Goal: Transaction & Acquisition: Purchase product/service

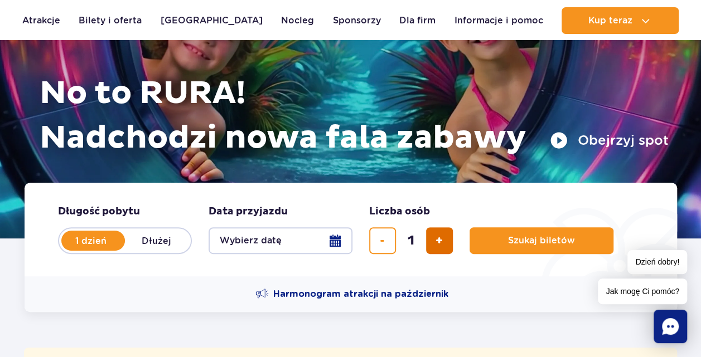
click at [437, 241] on span "dodaj bilet" at bounding box center [438, 241] width 7 height 0
type input "2"
click at [335, 241] on button "Wybierz datę" at bounding box center [281, 240] width 144 height 27
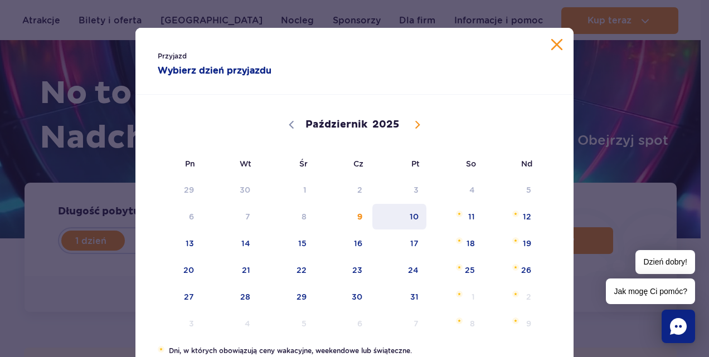
click at [409, 218] on span "10" at bounding box center [399, 217] width 56 height 26
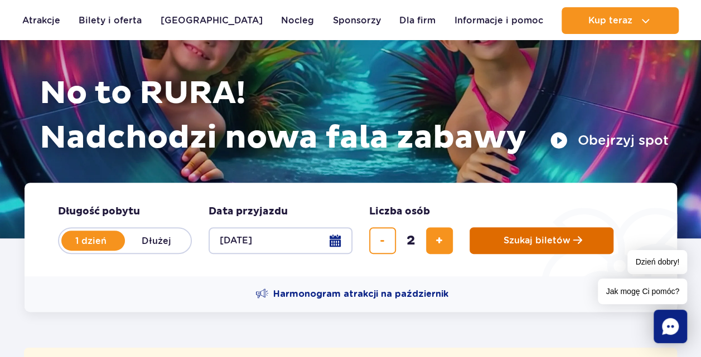
click at [560, 244] on span "Szukaj biletów" at bounding box center [536, 241] width 67 height 10
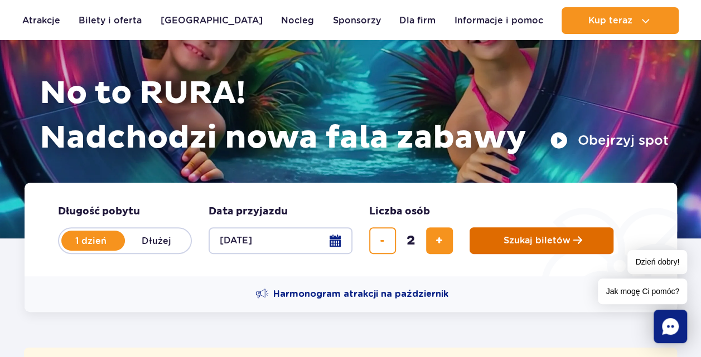
click at [560, 244] on span "Szukaj biletów" at bounding box center [536, 241] width 67 height 10
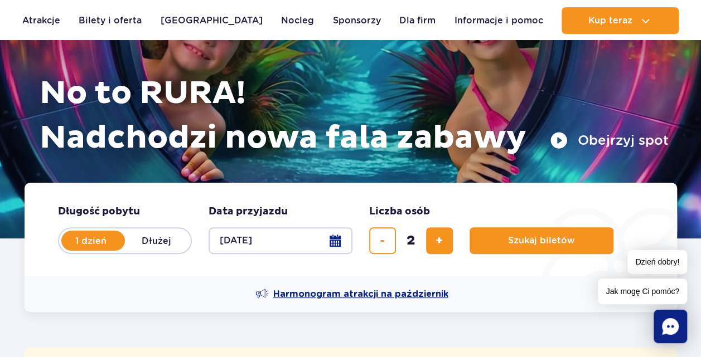
click at [408, 293] on span "Harmonogram atrakcji na październik" at bounding box center [360, 294] width 175 height 12
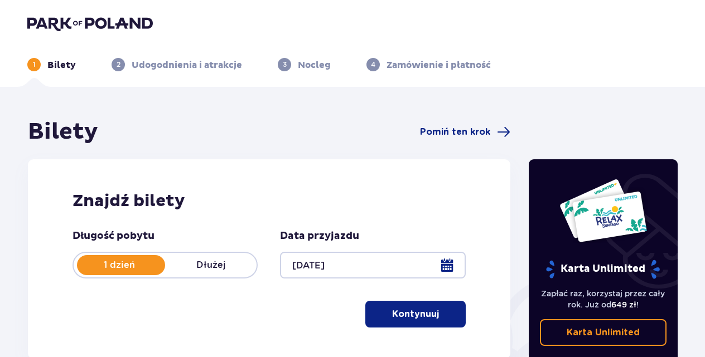
click at [418, 316] on p "Kontynuuj" at bounding box center [415, 314] width 47 height 12
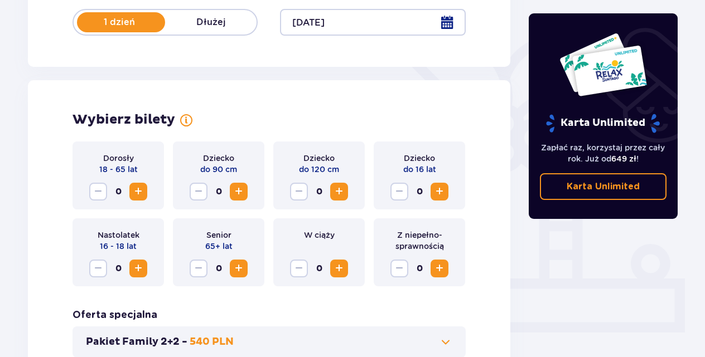
scroll to position [310, 0]
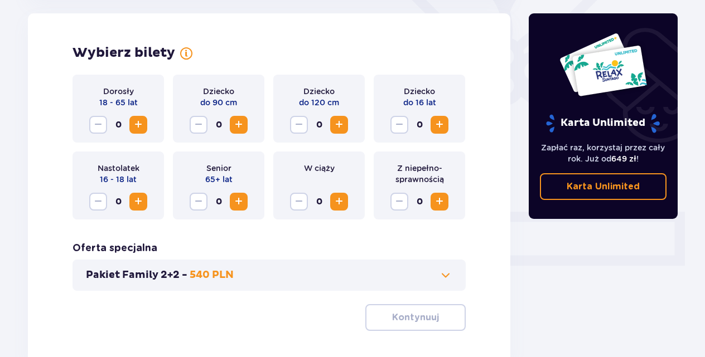
click at [108, 108] on p "18 - 65 lat" at bounding box center [118, 102] width 38 height 11
click at [135, 122] on span "Zwiększ" at bounding box center [138, 124] width 13 height 13
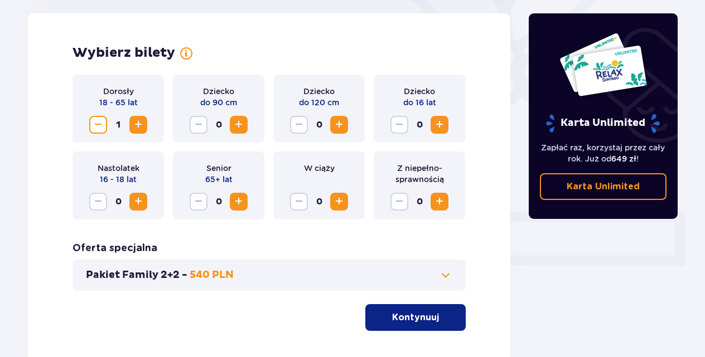
click at [135, 122] on span "Zwiększ" at bounding box center [138, 124] width 13 height 13
click at [413, 313] on p "Kontynuuj" at bounding box center [415, 318] width 47 height 12
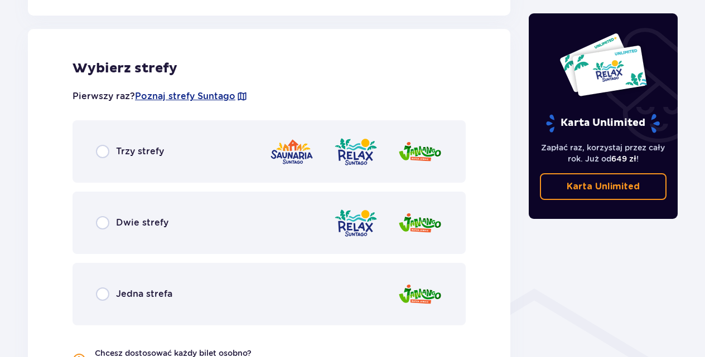
scroll to position [619, 0]
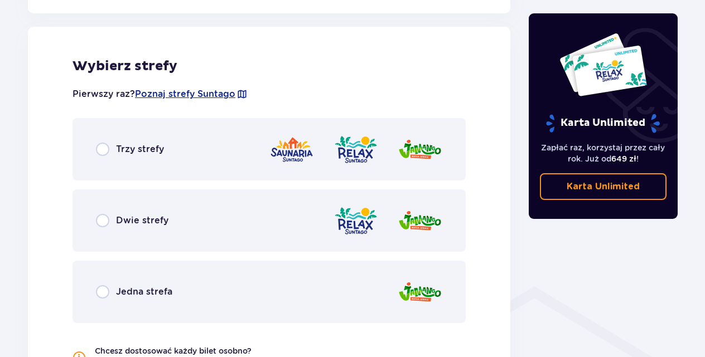
click at [183, 217] on div "Dwie strefy" at bounding box center [268, 221] width 393 height 62
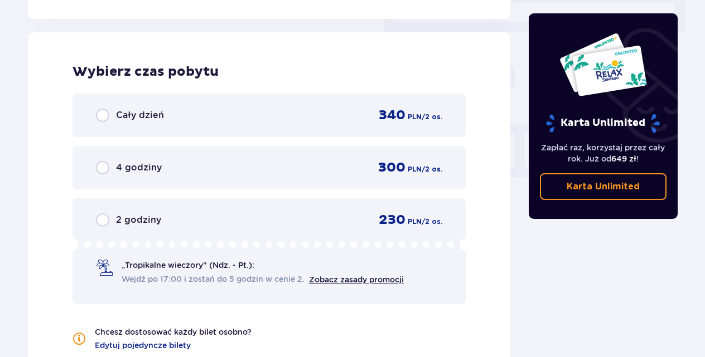
scroll to position [1007, 0]
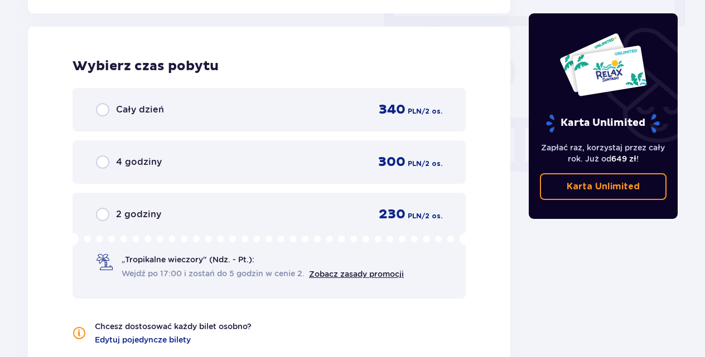
click at [103, 216] on input "radio" at bounding box center [102, 214] width 13 height 13
radio input "true"
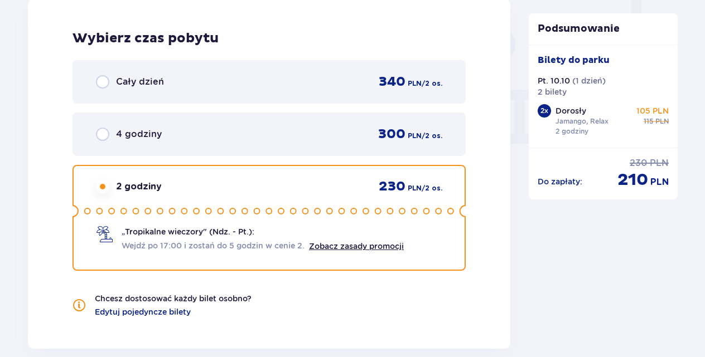
scroll to position [1195, 0]
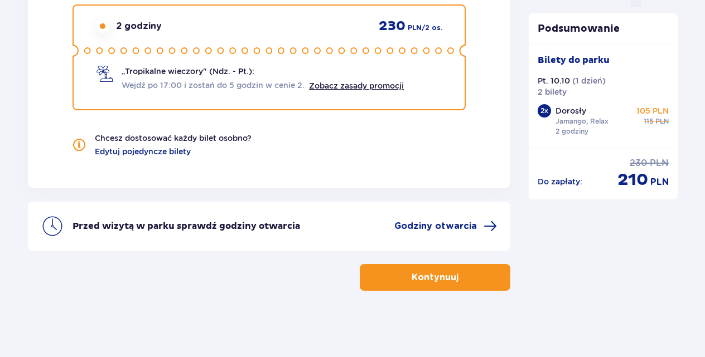
click at [423, 274] on p "Kontynuuj" at bounding box center [434, 278] width 47 height 12
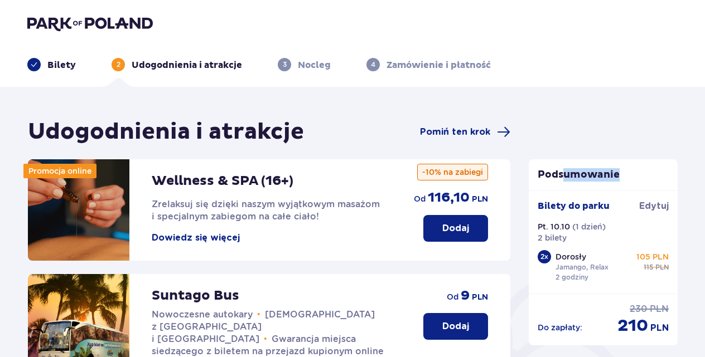
drag, startPoint x: 690, startPoint y: 168, endPoint x: 561, endPoint y: 135, distance: 133.6
click at [455, 132] on span "Pomiń ten krok" at bounding box center [455, 132] width 70 height 12
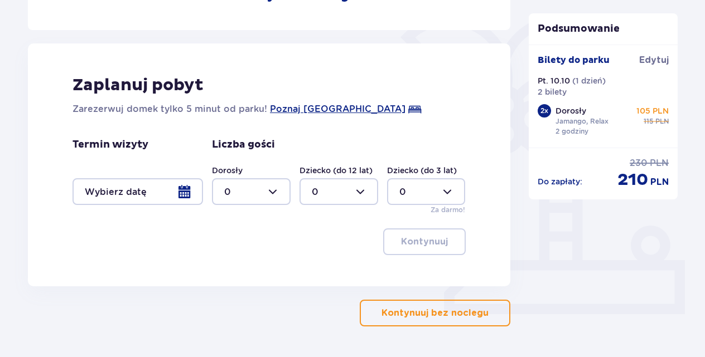
scroll to position [265, 0]
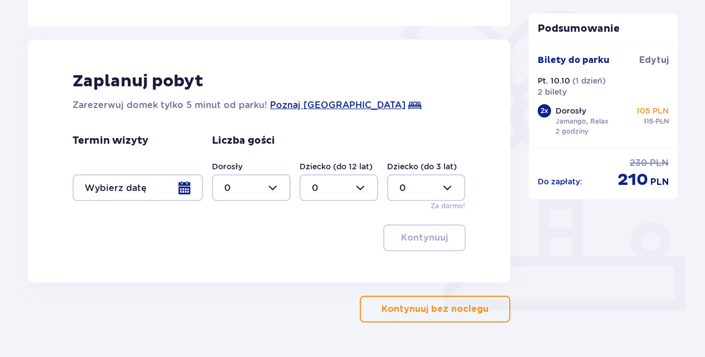
click at [447, 306] on p "Kontynuuj bez noclegu" at bounding box center [434, 309] width 107 height 12
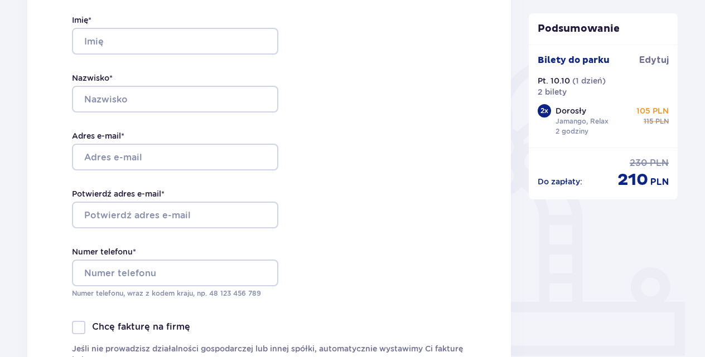
scroll to position [223, 0]
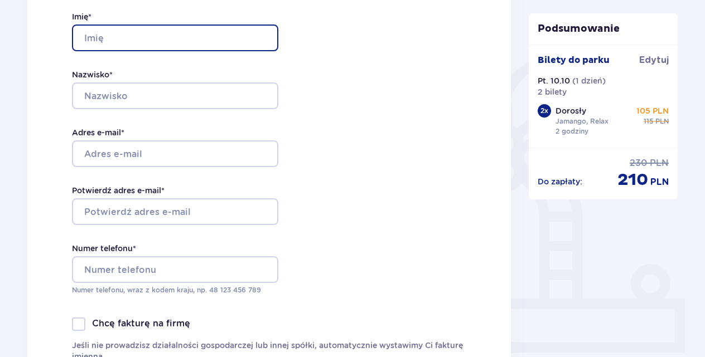
click at [226, 30] on input "Imię *" at bounding box center [175, 38] width 206 height 27
type input "[PERSON_NAME]"
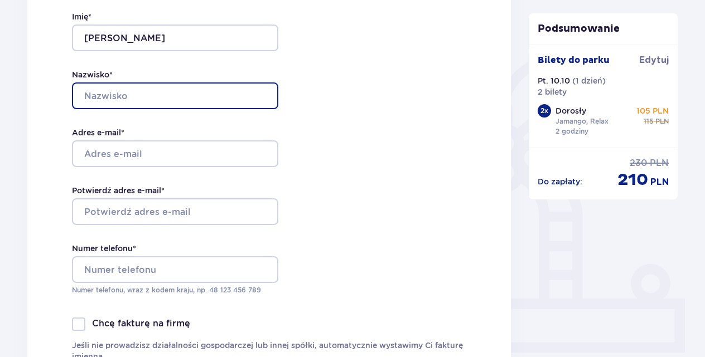
type input "kulig"
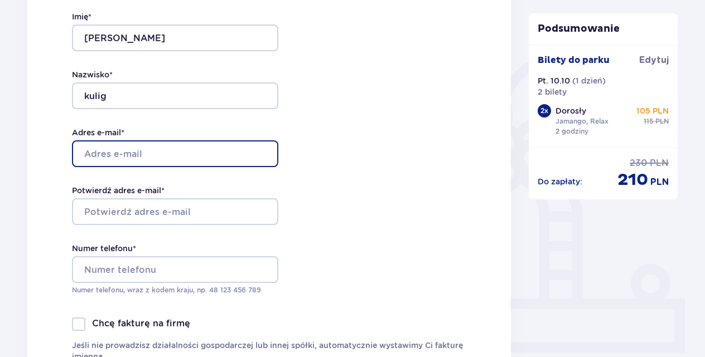
type input "[EMAIL_ADDRESS][DOMAIN_NAME]"
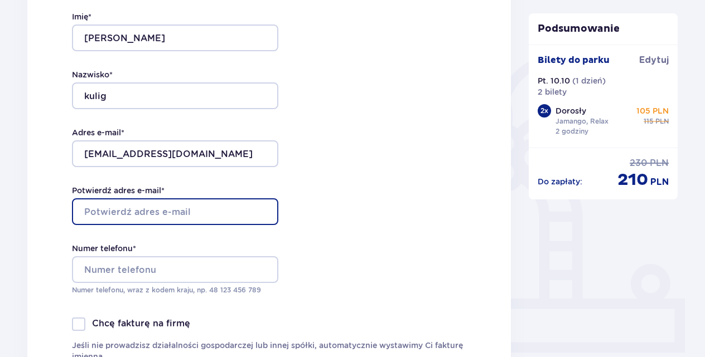
type input "[EMAIL_ADDRESS][DOMAIN_NAME]"
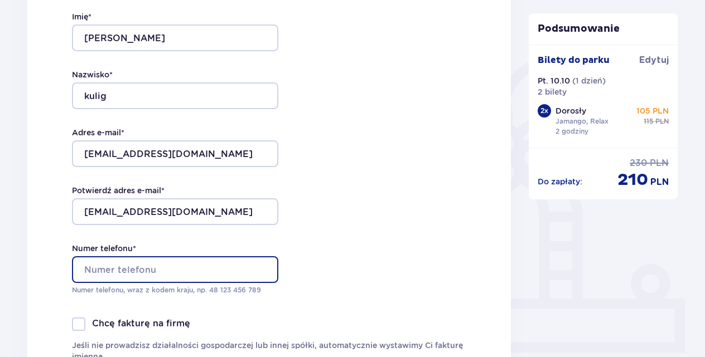
type input "607192207"
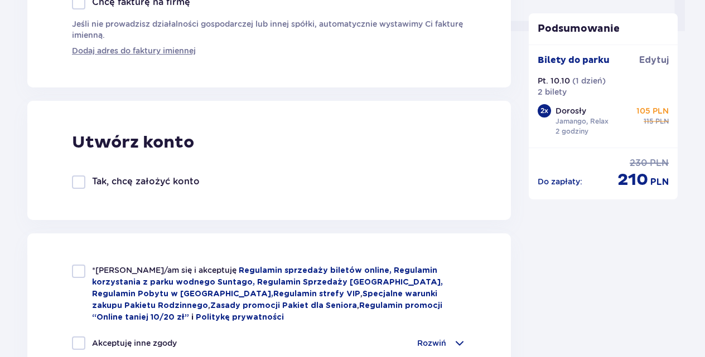
scroll to position [552, 0]
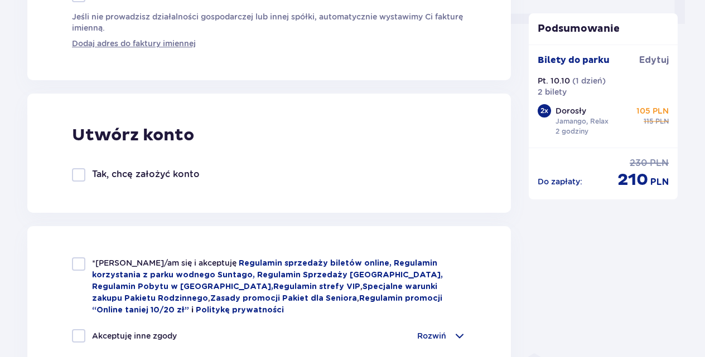
click at [80, 263] on div at bounding box center [78, 264] width 13 height 13
checkbox input "true"
click at [80, 337] on div at bounding box center [78, 336] width 13 height 13
checkbox input "true"
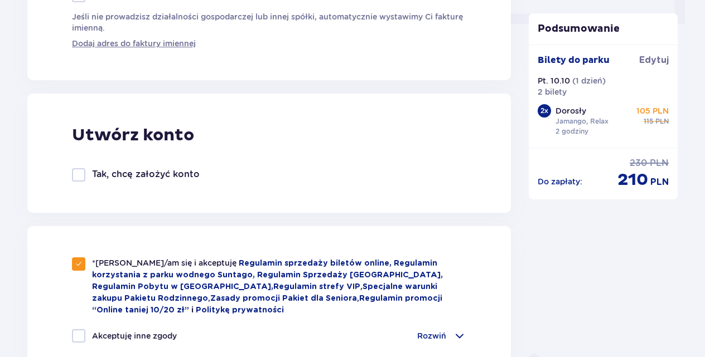
checkbox input "true"
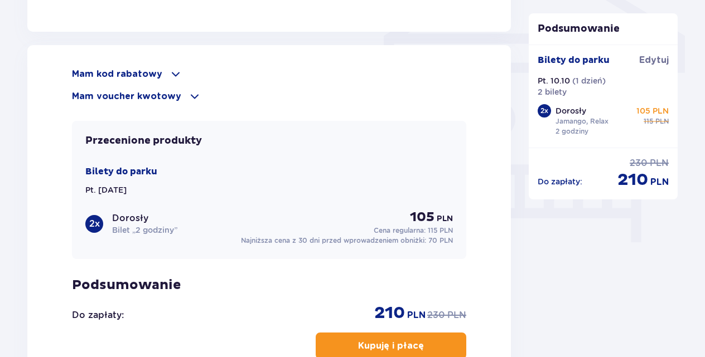
scroll to position [961, 0]
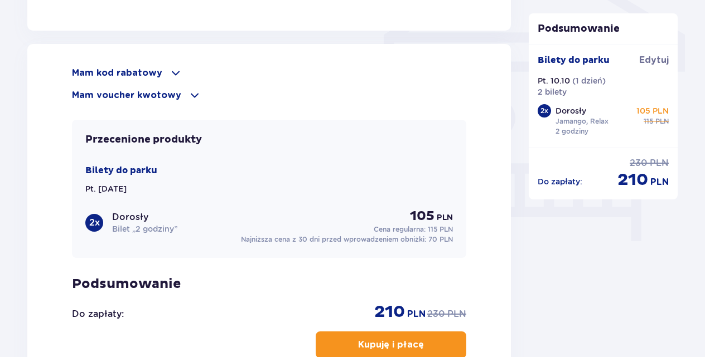
click at [404, 342] on p "Kupuję i płacę" at bounding box center [391, 345] width 66 height 12
click at [173, 74] on span at bounding box center [175, 72] width 13 height 13
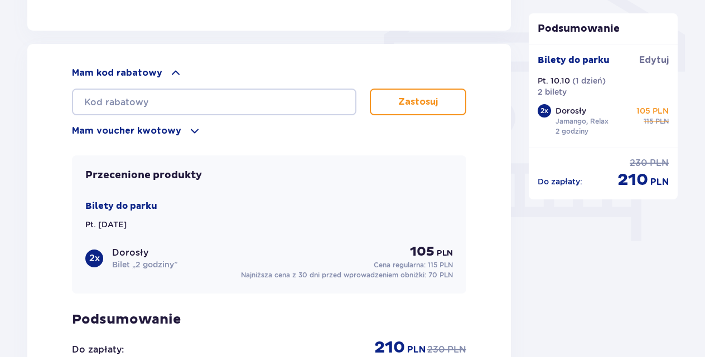
click at [191, 129] on span at bounding box center [194, 130] width 13 height 13
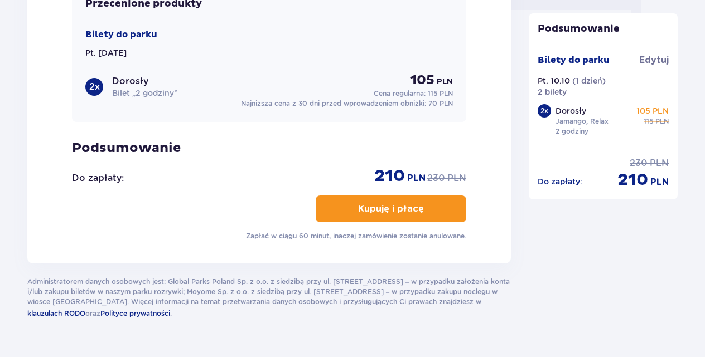
scroll to position [1194, 0]
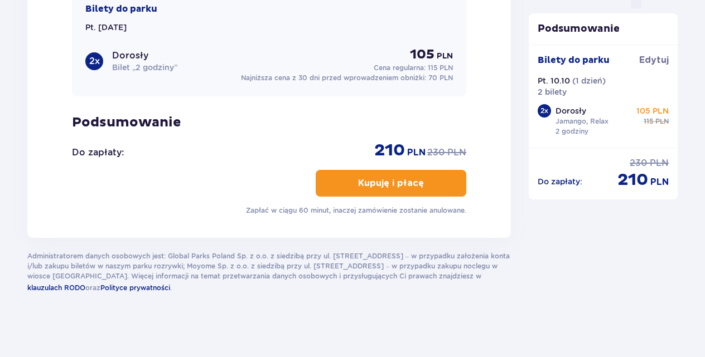
click at [386, 178] on p "Kupuję i płacę" at bounding box center [391, 183] width 66 height 12
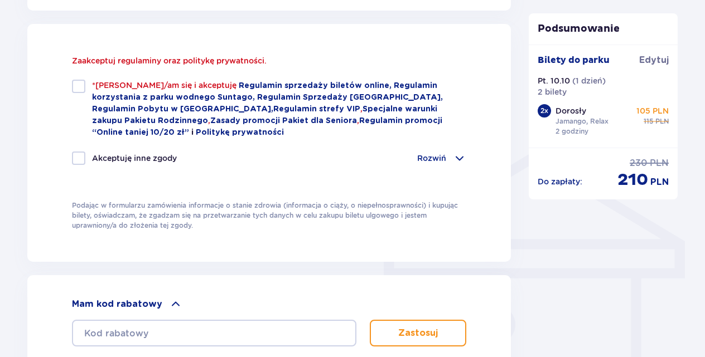
scroll to position [754, 0]
click at [79, 92] on div at bounding box center [78, 86] width 13 height 13
checkbox input "true"
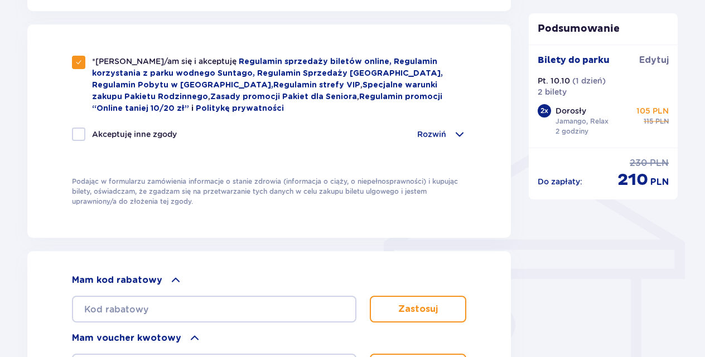
click at [457, 130] on span at bounding box center [459, 134] width 13 height 13
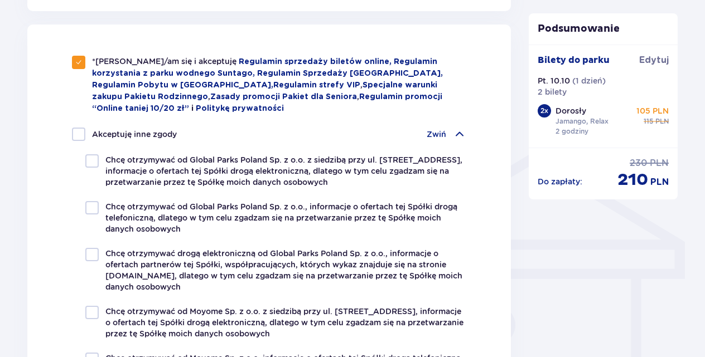
click at [52, 81] on div "*Zapoznałem/am się i akceptuję Regulamin sprzedaży biletów online, Regulamin ko…" at bounding box center [268, 276] width 483 height 503
click at [462, 129] on span at bounding box center [459, 134] width 13 height 13
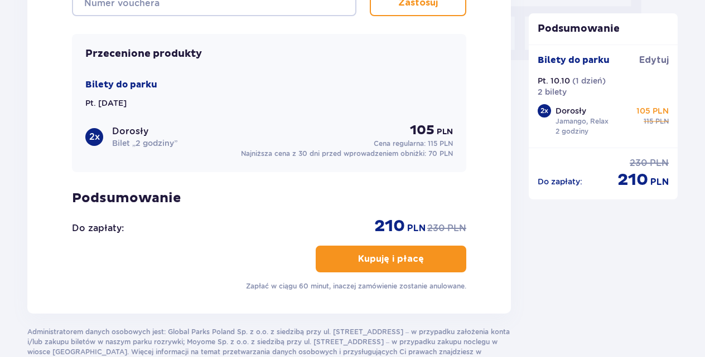
scroll to position [1162, 0]
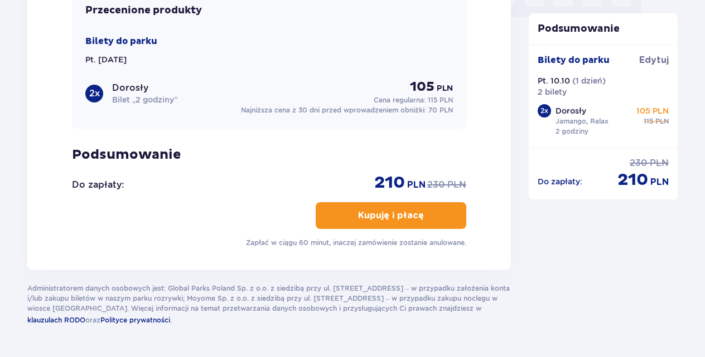
click at [409, 212] on p "Kupuję i płacę" at bounding box center [391, 216] width 66 height 12
click at [409, 216] on p "Kupuję i płacę" at bounding box center [391, 216] width 66 height 12
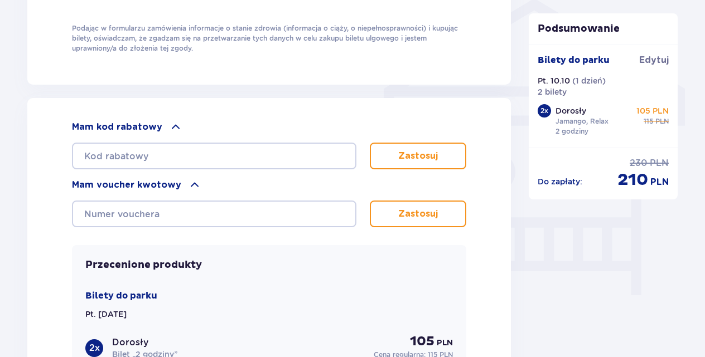
scroll to position [902, 0]
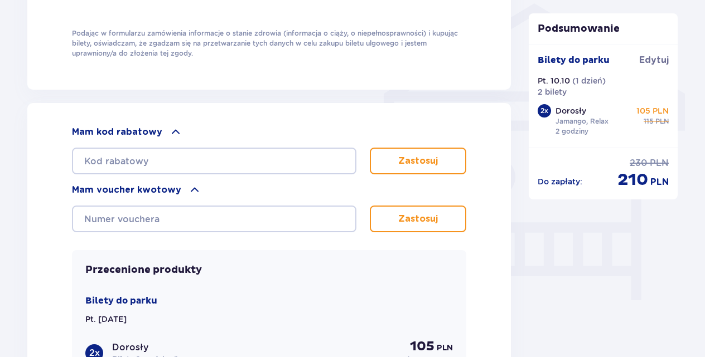
click at [410, 159] on p "Zastosuj" at bounding box center [418, 161] width 40 height 12
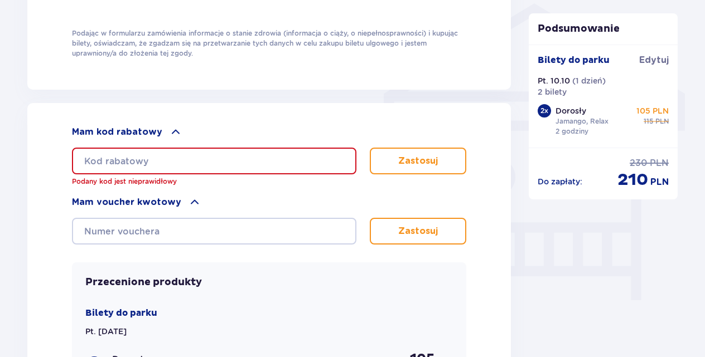
click at [416, 221] on button "Zastosuj" at bounding box center [418, 231] width 96 height 27
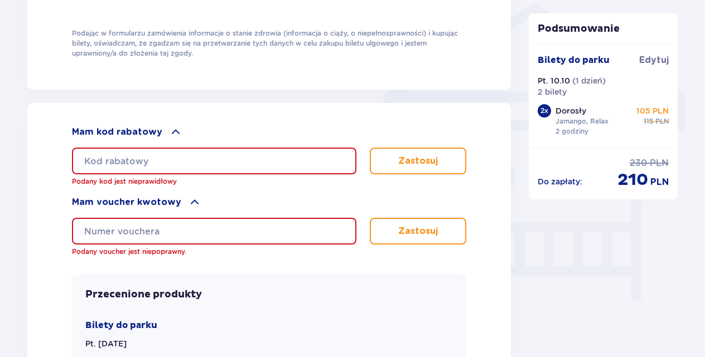
click at [188, 197] on span at bounding box center [194, 202] width 13 height 13
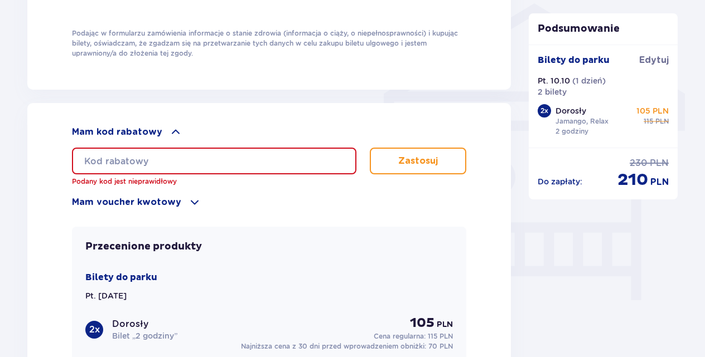
click at [169, 128] on span at bounding box center [175, 131] width 13 height 13
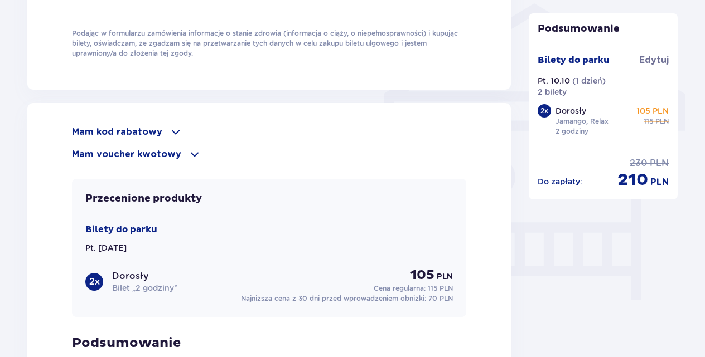
scroll to position [1123, 0]
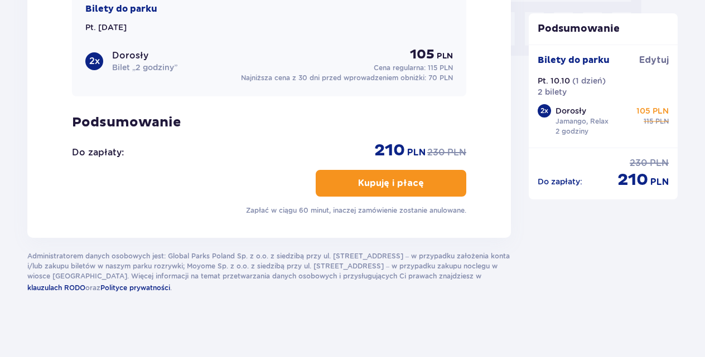
click at [405, 177] on p "Kupuję i płacę" at bounding box center [391, 183] width 66 height 12
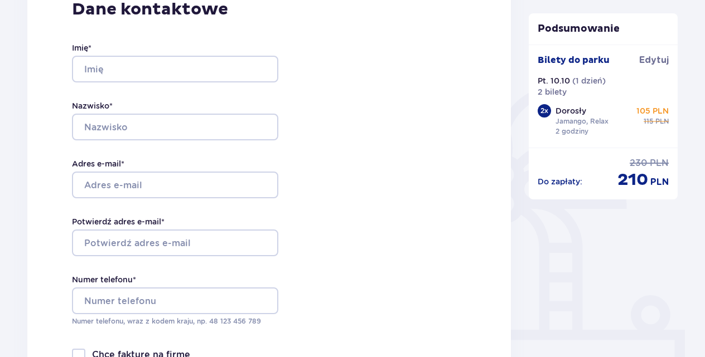
scroll to position [177, 0]
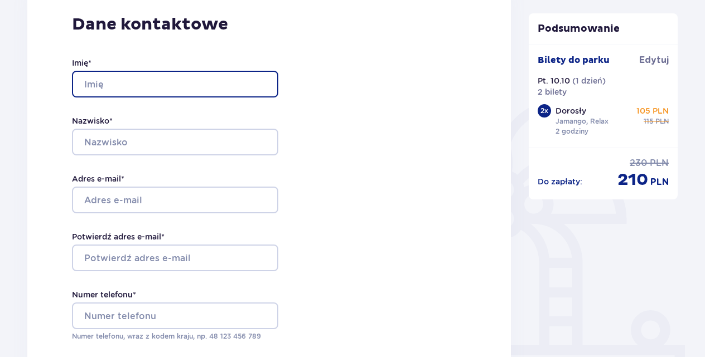
click at [238, 81] on input "Imię *" at bounding box center [175, 84] width 206 height 27
type input "[PERSON_NAME]"
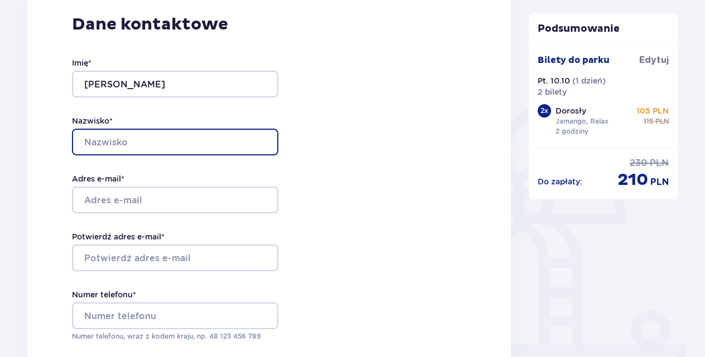
type input "kulig"
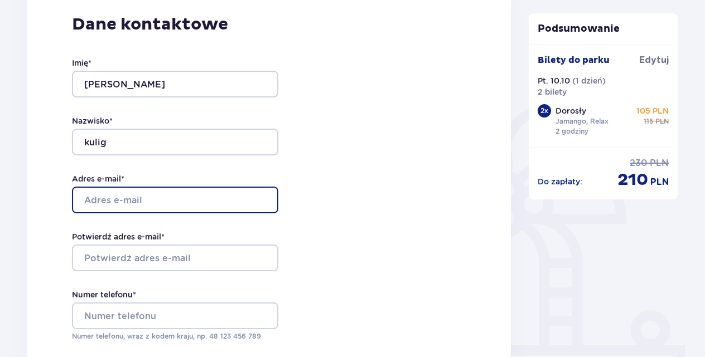
type input "adkulv1@gazeta.pl"
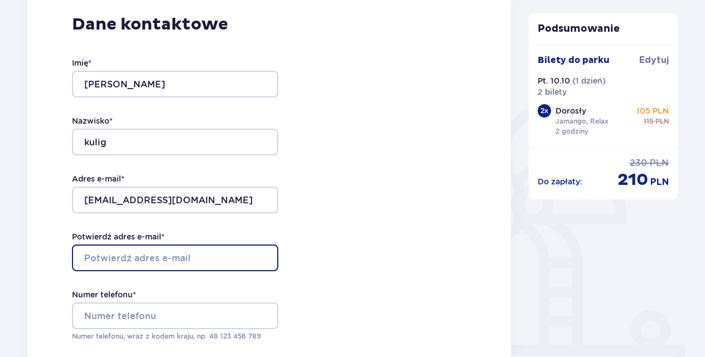
type input "adkulv1@gazeta.pl"
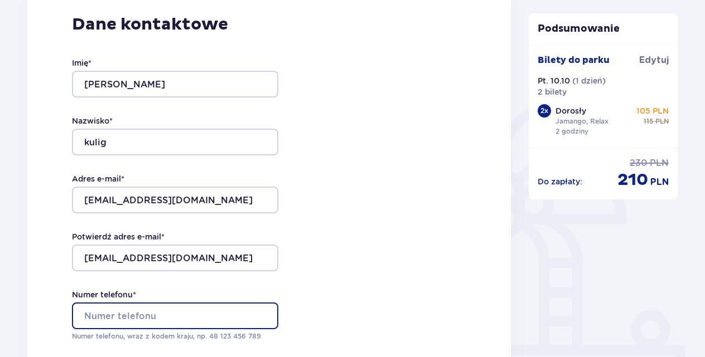
click at [227, 313] on input "Numer telefonu *" at bounding box center [175, 316] width 206 height 27
type input "607192207"
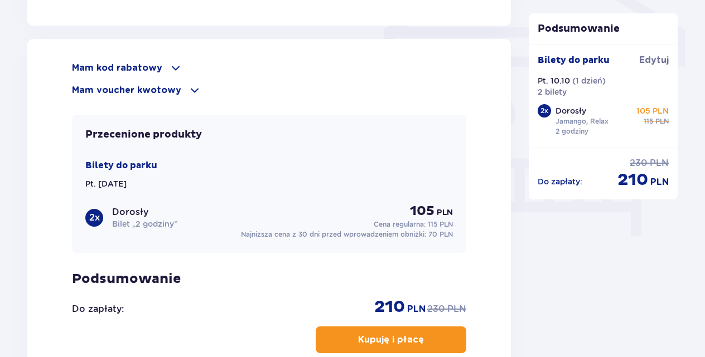
scroll to position [971, 0]
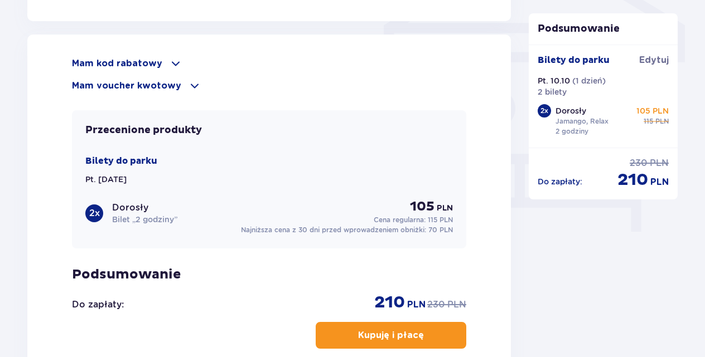
click at [392, 336] on p "Kupuję i płacę" at bounding box center [391, 336] width 66 height 12
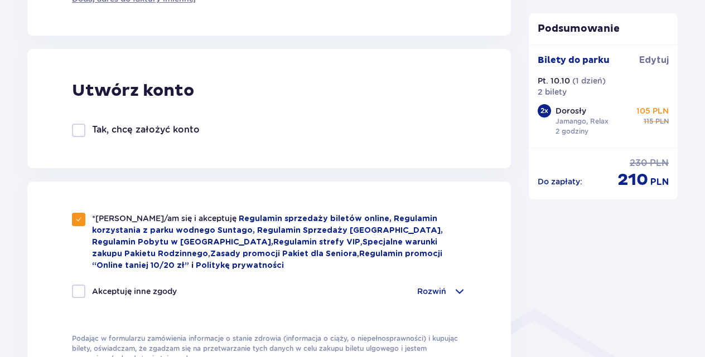
scroll to position [604, 0]
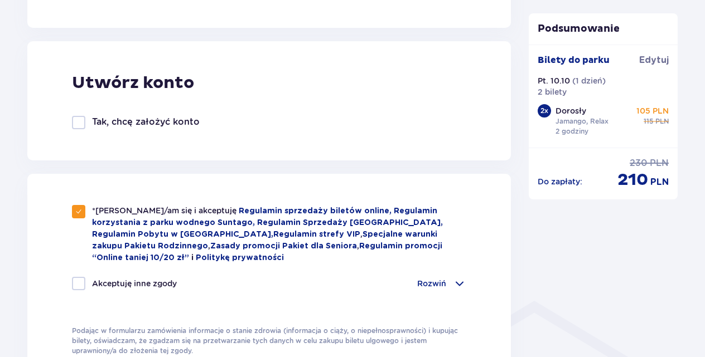
click at [77, 281] on div at bounding box center [78, 283] width 13 height 13
checkbox input "true"
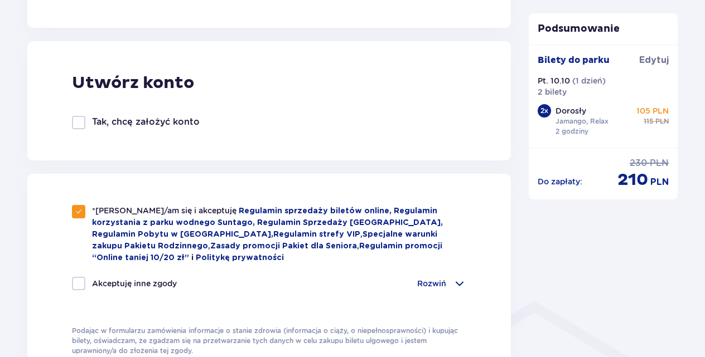
checkbox input "true"
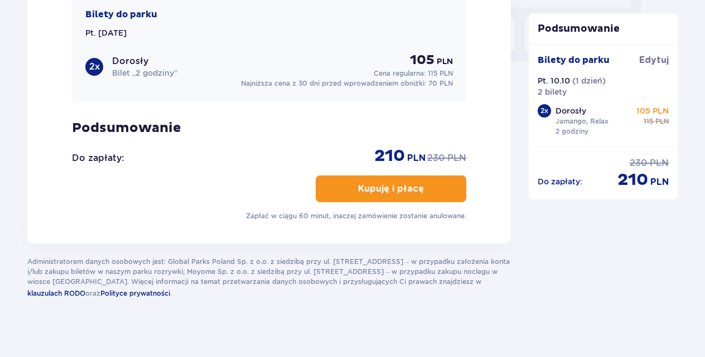
scroll to position [1123, 0]
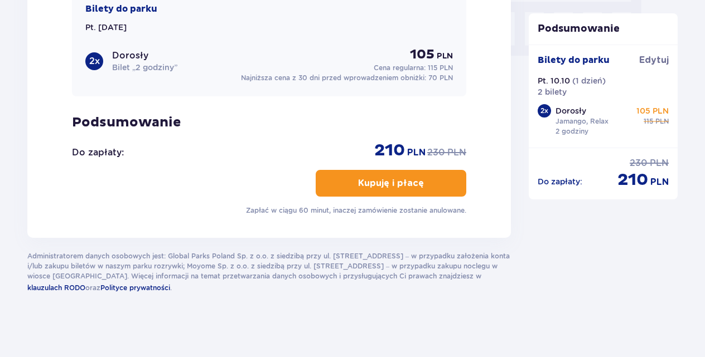
click at [408, 177] on p "Kupuję i płacę" at bounding box center [391, 183] width 66 height 12
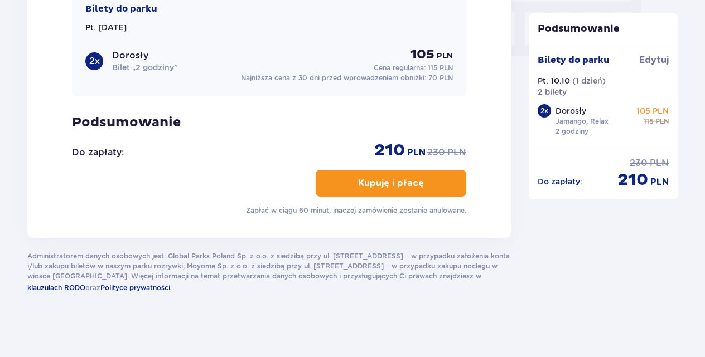
click at [408, 177] on p "Kupuję i płacę" at bounding box center [391, 183] width 66 height 12
click at [652, 62] on span "Edytuj" at bounding box center [654, 60] width 30 height 12
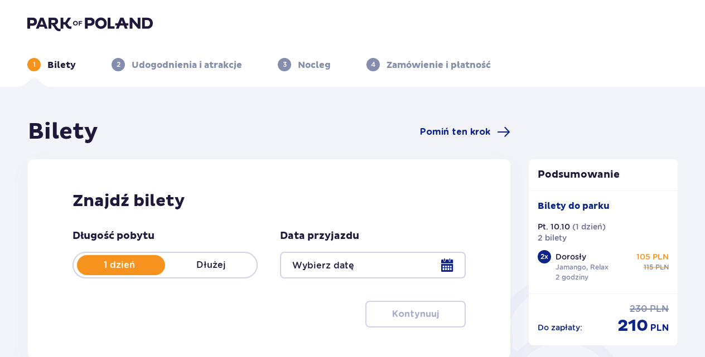
type input "10.10.25"
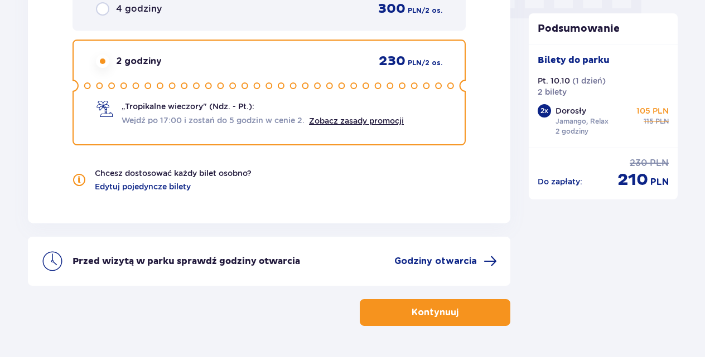
scroll to position [1195, 0]
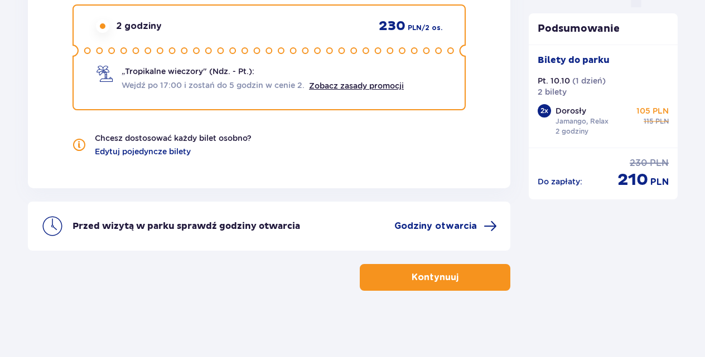
click at [425, 272] on p "Kontynuuj" at bounding box center [434, 278] width 47 height 12
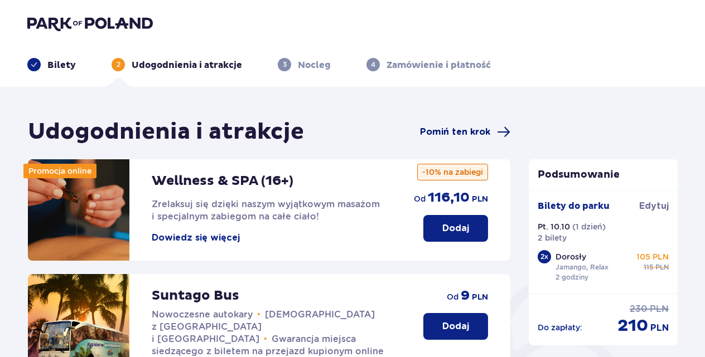
click at [474, 131] on span "Pomiń ten krok" at bounding box center [455, 132] width 70 height 12
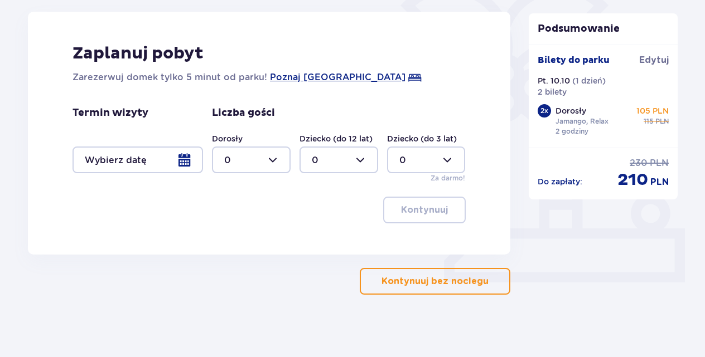
scroll to position [297, 0]
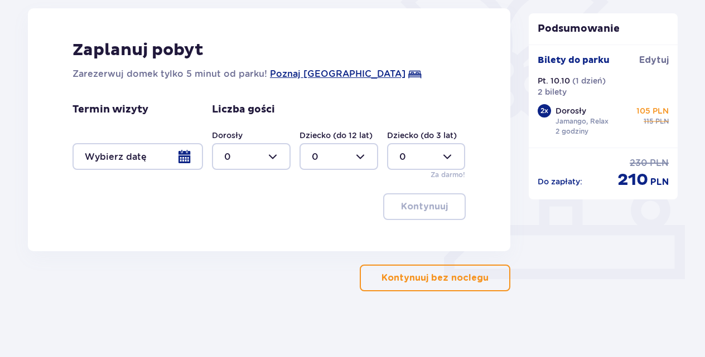
click at [448, 273] on p "Kontynuuj bez noclegu" at bounding box center [434, 278] width 107 height 12
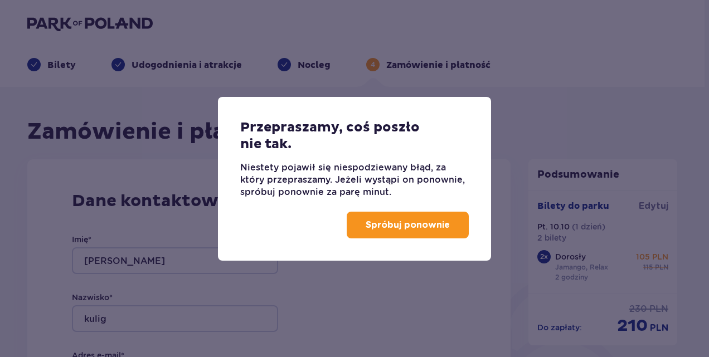
click at [421, 219] on p "Spróbuj ponownie" at bounding box center [408, 225] width 84 height 12
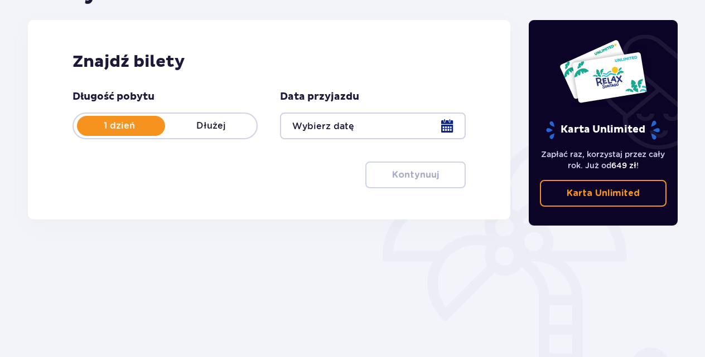
scroll to position [149, 0]
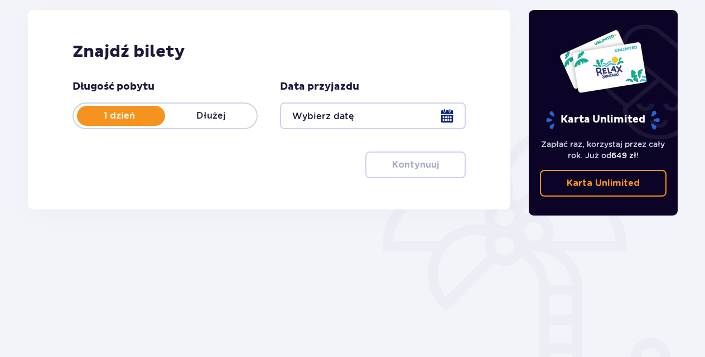
click at [427, 114] on div at bounding box center [372, 116] width 185 height 27
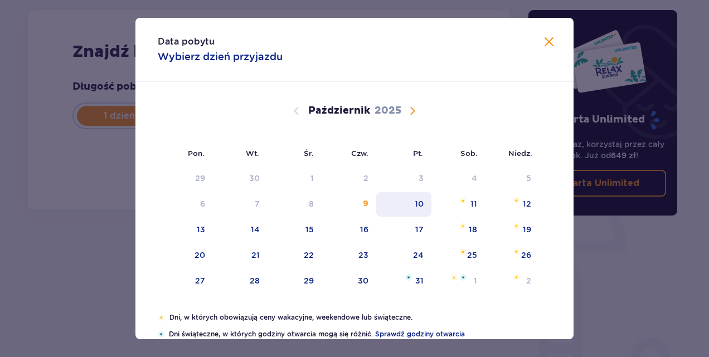
click at [417, 209] on div "10" at bounding box center [419, 203] width 9 height 11
type input "[DATE]"
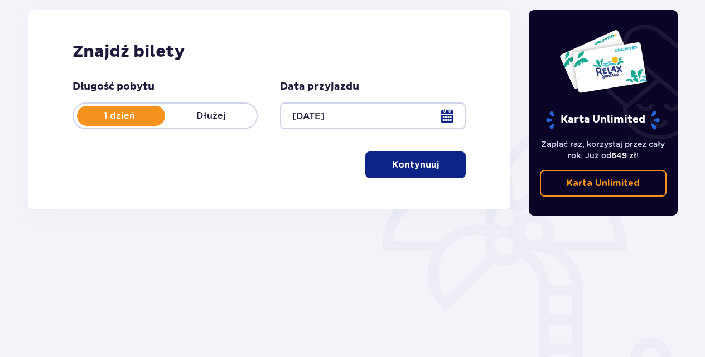
click at [406, 165] on p "Kontynuuj" at bounding box center [415, 165] width 47 height 12
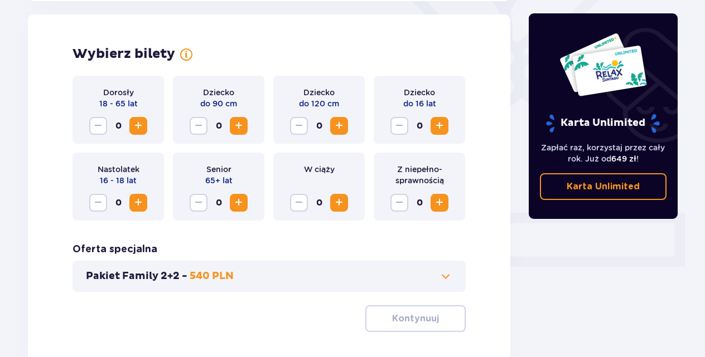
scroll to position [310, 0]
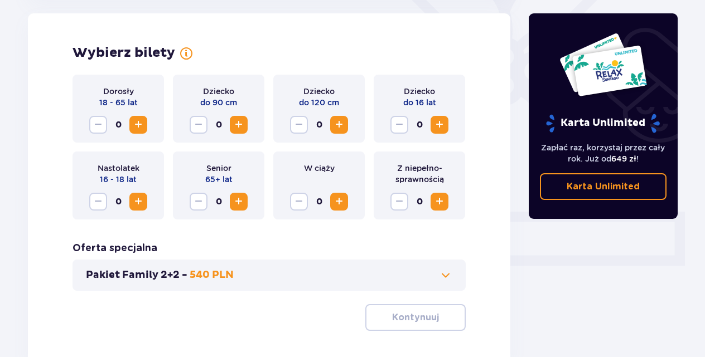
click at [137, 125] on span "Zwiększ" at bounding box center [138, 124] width 13 height 13
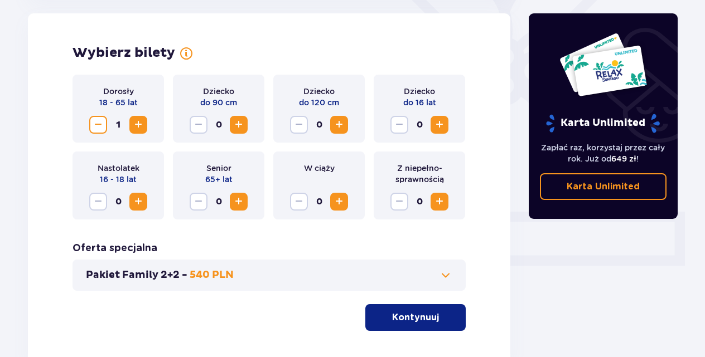
click at [137, 125] on span "Zwiększ" at bounding box center [138, 124] width 13 height 13
click at [419, 313] on p "Kontynuuj" at bounding box center [415, 318] width 47 height 12
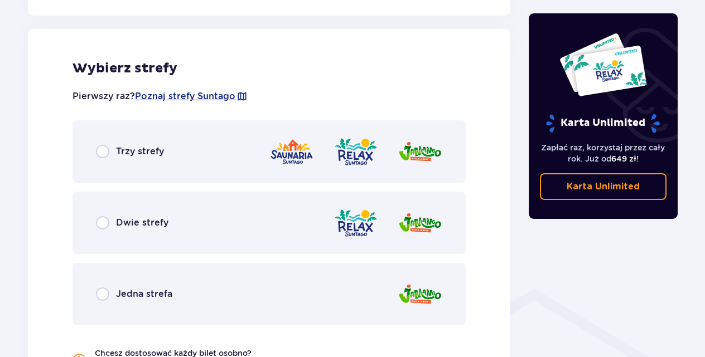
scroll to position [619, 0]
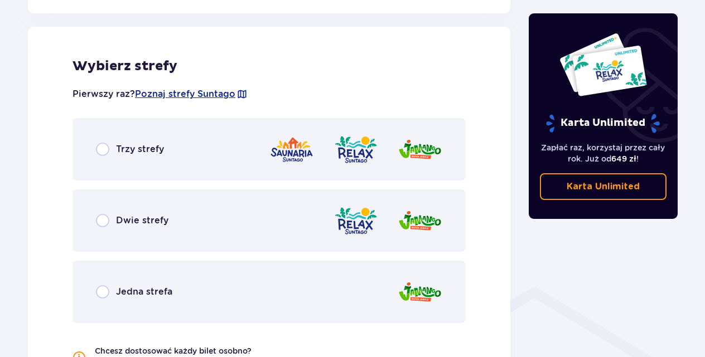
click at [173, 219] on div "Dwie strefy" at bounding box center [268, 221] width 393 height 62
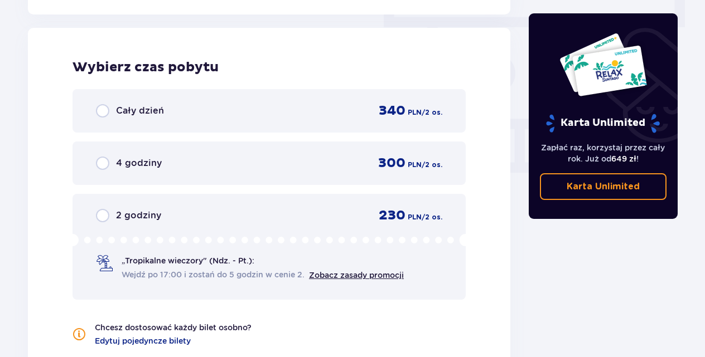
scroll to position [1007, 0]
click at [104, 214] on input "radio" at bounding box center [102, 214] width 13 height 13
radio input "true"
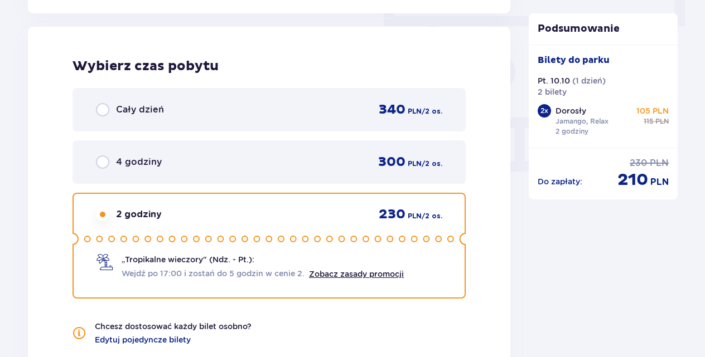
scroll to position [1195, 0]
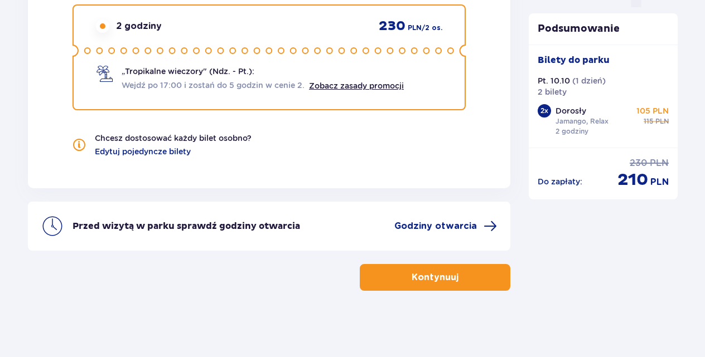
click at [433, 277] on p "Kontynuuj" at bounding box center [434, 278] width 47 height 12
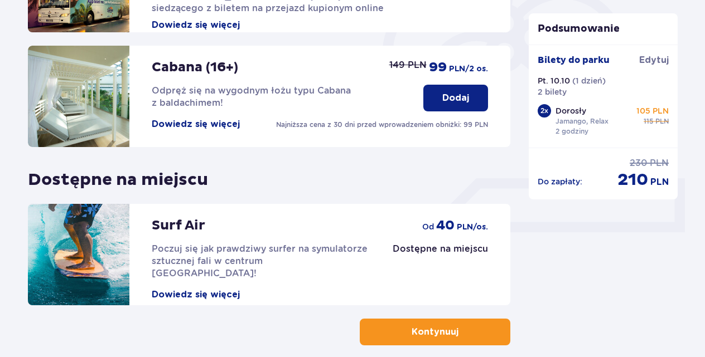
scroll to position [398, 0]
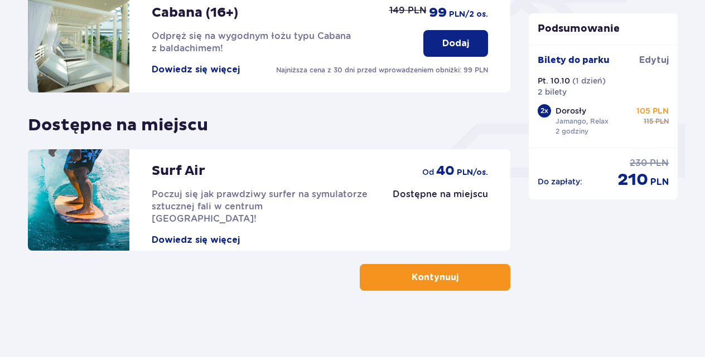
click at [459, 277] on span "button" at bounding box center [460, 277] width 13 height 13
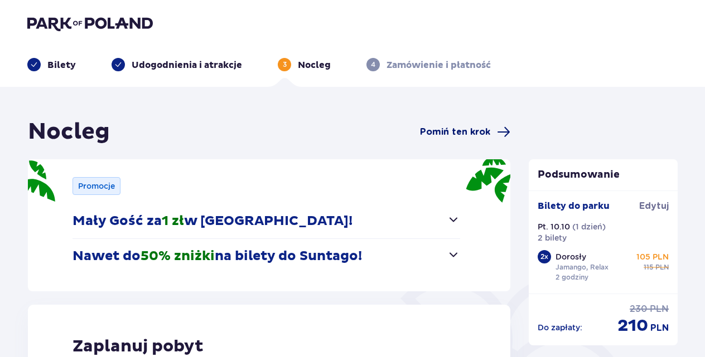
click at [456, 132] on span "Pomiń ten krok" at bounding box center [455, 132] width 70 height 12
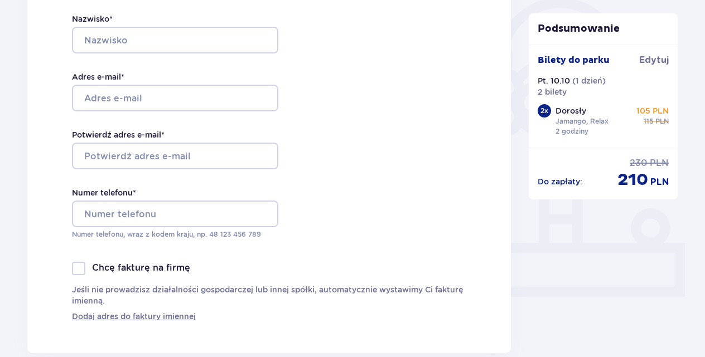
scroll to position [283, 0]
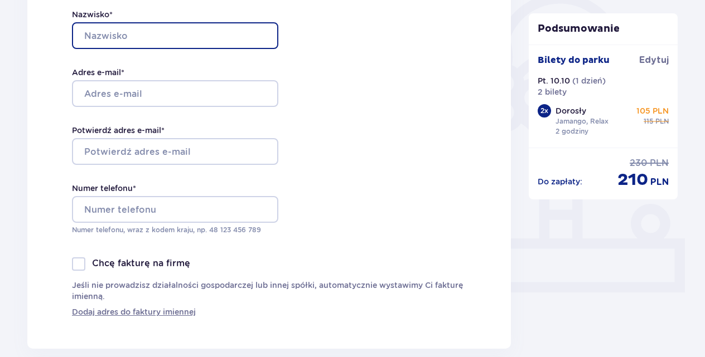
click at [186, 31] on input "Nazwisko *" at bounding box center [175, 35] width 206 height 27
type input "kulig"
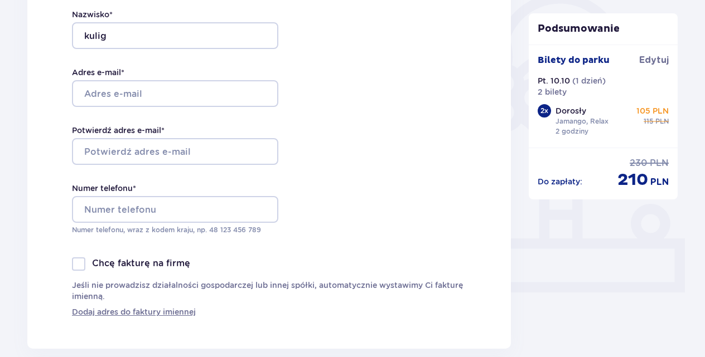
type input "[PERSON_NAME]"
type input "[EMAIL_ADDRESS][DOMAIN_NAME]"
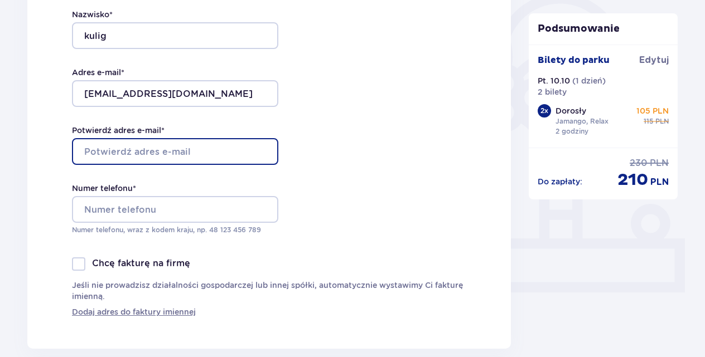
type input "[EMAIL_ADDRESS][DOMAIN_NAME]"
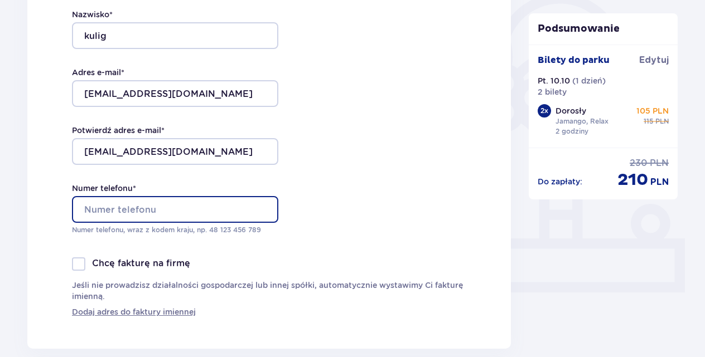
click at [193, 203] on input "Numer telefonu *" at bounding box center [175, 209] width 206 height 27
type input "607192207"
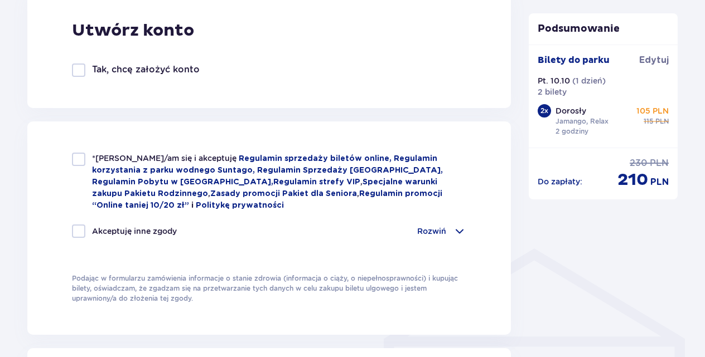
scroll to position [661, 0]
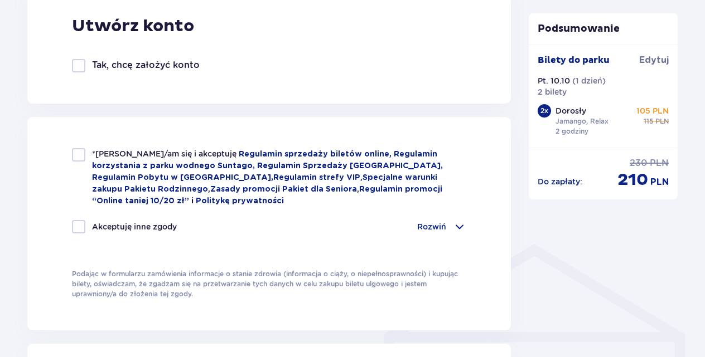
click at [80, 155] on div at bounding box center [78, 154] width 13 height 13
checkbox input "true"
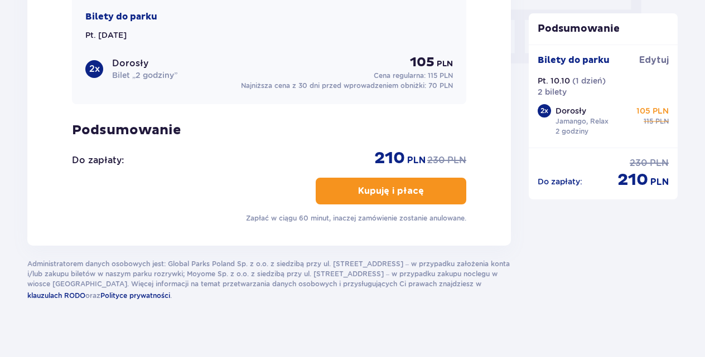
scroll to position [1123, 0]
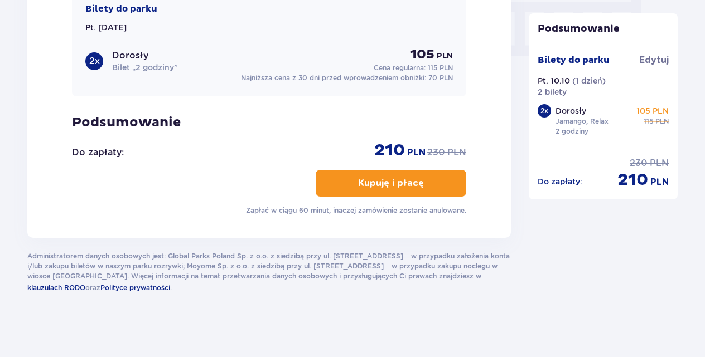
click at [407, 182] on p "Kupuję i płacę" at bounding box center [391, 183] width 66 height 12
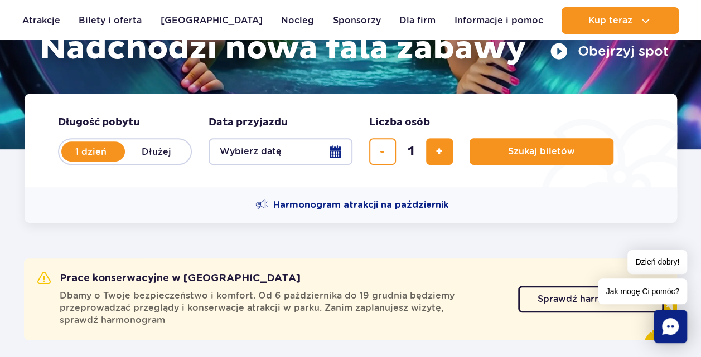
click at [332, 149] on button "Wybierz datę" at bounding box center [281, 151] width 144 height 27
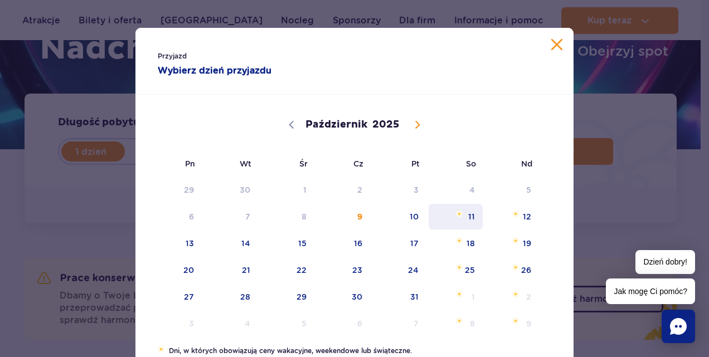
click at [464, 215] on span "11" at bounding box center [456, 217] width 56 height 26
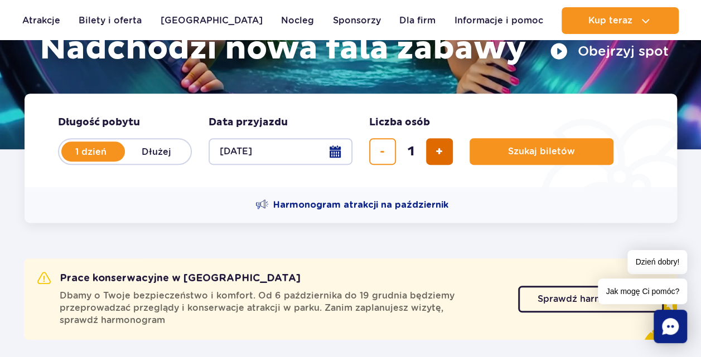
click at [439, 152] on span "dodaj bilet" at bounding box center [438, 152] width 7 height 0
type input "3"
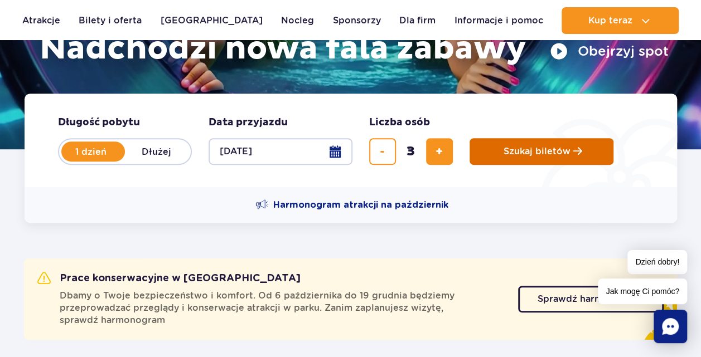
click at [521, 153] on span "Szukaj biletów" at bounding box center [536, 152] width 67 height 10
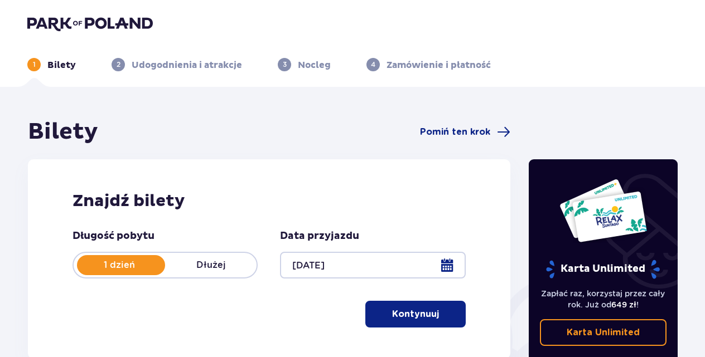
click at [433, 312] on button "Kontynuuj" at bounding box center [415, 314] width 100 height 27
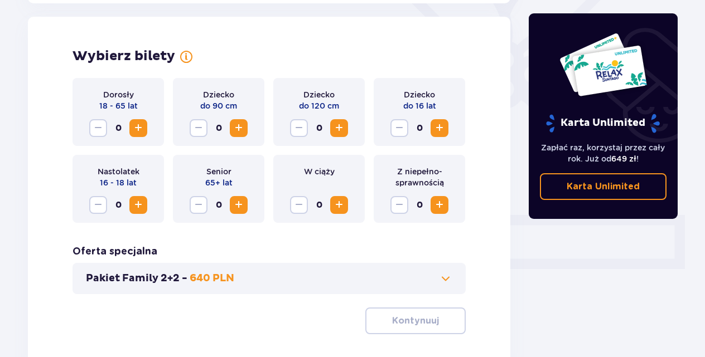
scroll to position [310, 0]
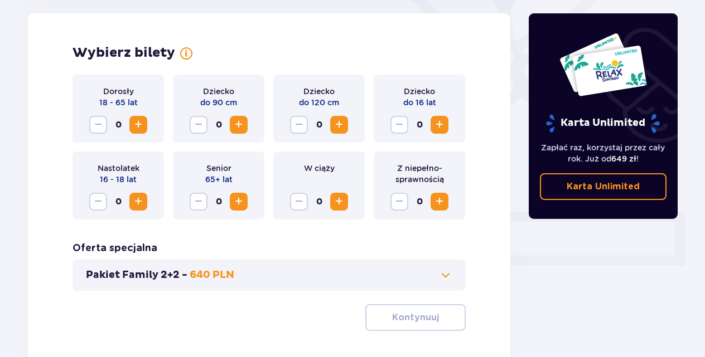
click at [141, 125] on span "Zwiększ" at bounding box center [138, 124] width 13 height 13
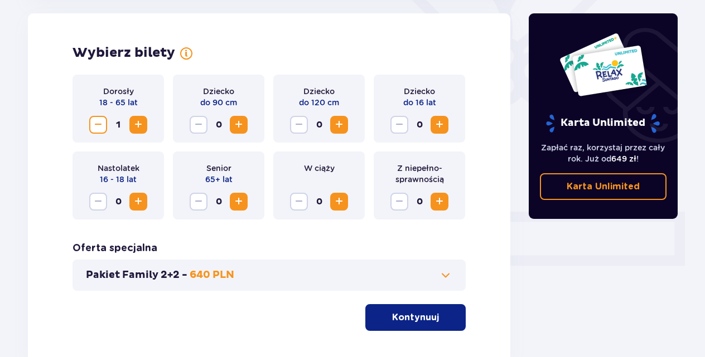
click at [141, 125] on span "Zwiększ" at bounding box center [138, 124] width 13 height 13
click at [403, 322] on p "Kontynuuj" at bounding box center [415, 318] width 47 height 12
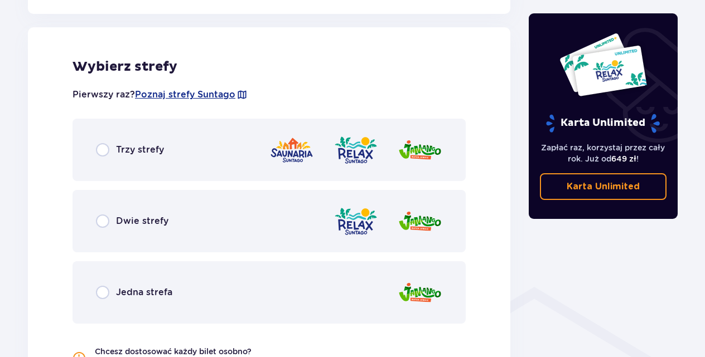
scroll to position [619, 0]
click at [106, 220] on input "radio" at bounding box center [102, 220] width 13 height 13
radio input "true"
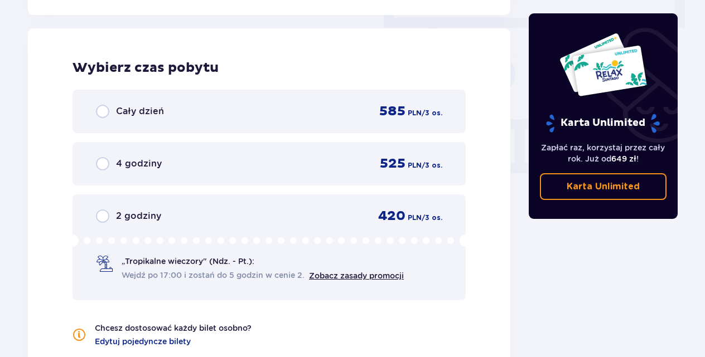
scroll to position [1007, 0]
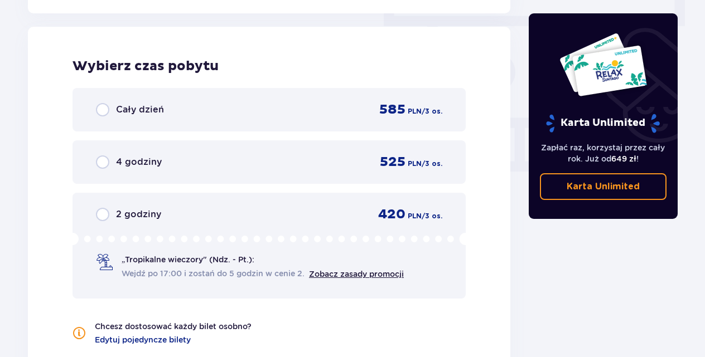
click at [100, 215] on input "radio" at bounding box center [102, 214] width 13 height 13
radio input "true"
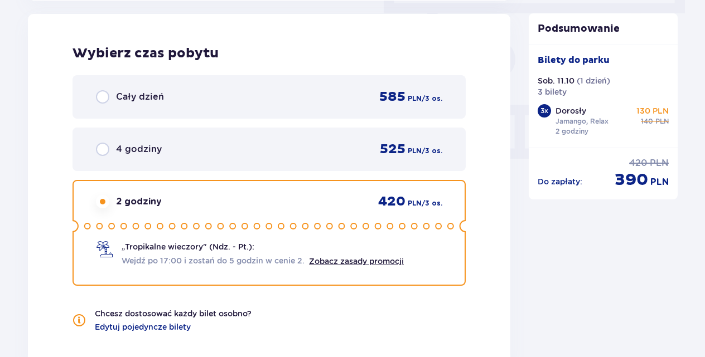
scroll to position [1195, 0]
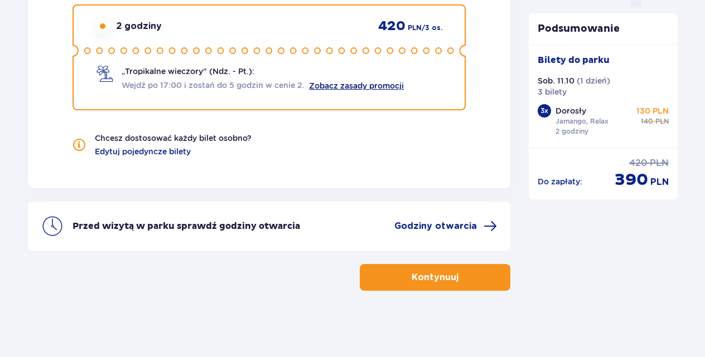
click at [353, 85] on link "Zobacz zasady promocji" at bounding box center [356, 85] width 95 height 9
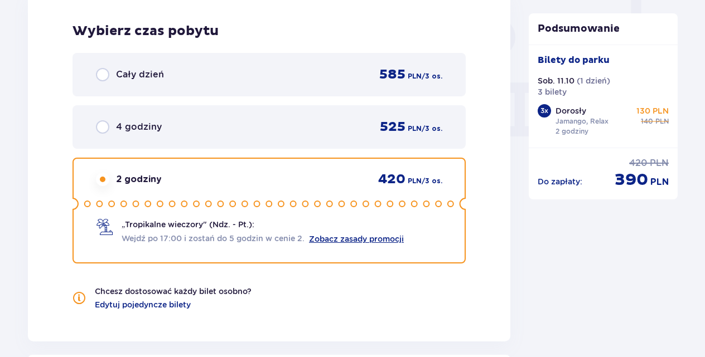
scroll to position [1028, 0]
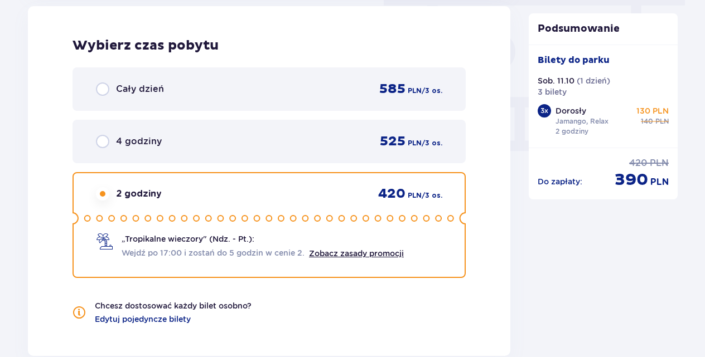
click at [103, 144] on input "radio" at bounding box center [102, 141] width 13 height 13
radio input "true"
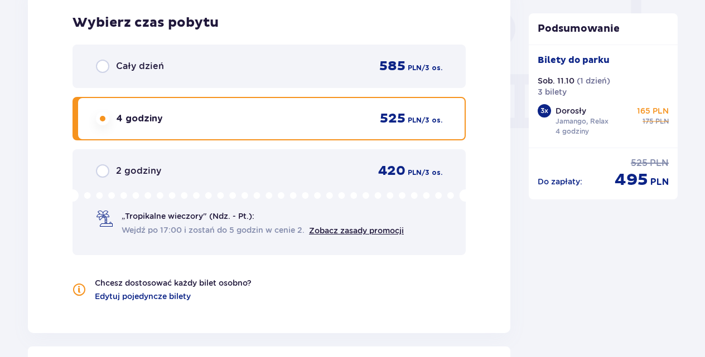
scroll to position [1062, 0]
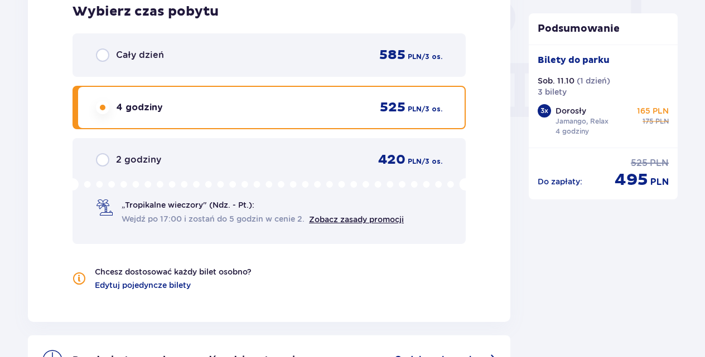
click at [102, 156] on input "radio" at bounding box center [102, 159] width 13 height 13
radio input "true"
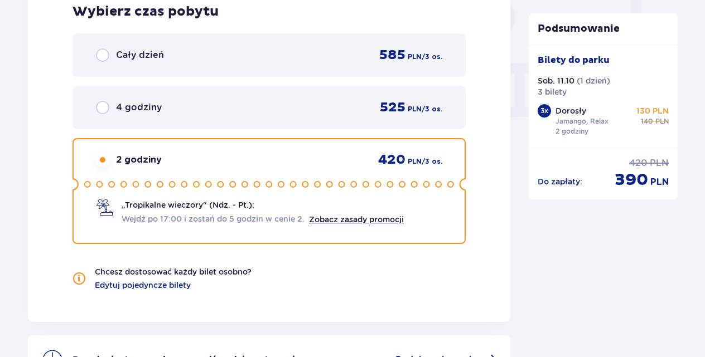
scroll to position [1195, 0]
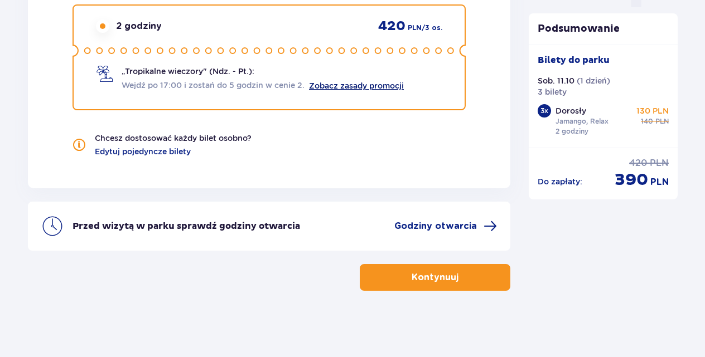
click at [378, 81] on link "Zobacz zasady promocji" at bounding box center [356, 85] width 95 height 9
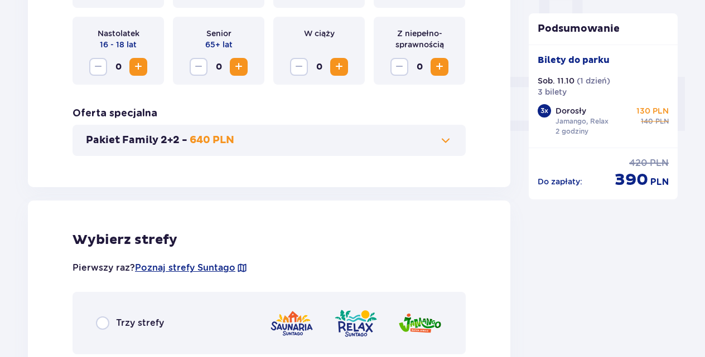
scroll to position [389, 0]
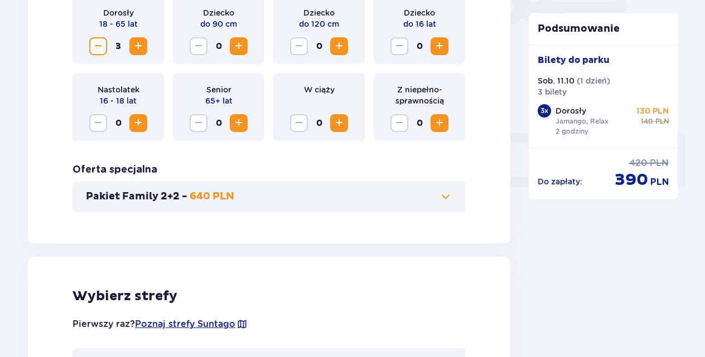
click at [97, 45] on span "Zmniejsz" at bounding box center [97, 46] width 13 height 13
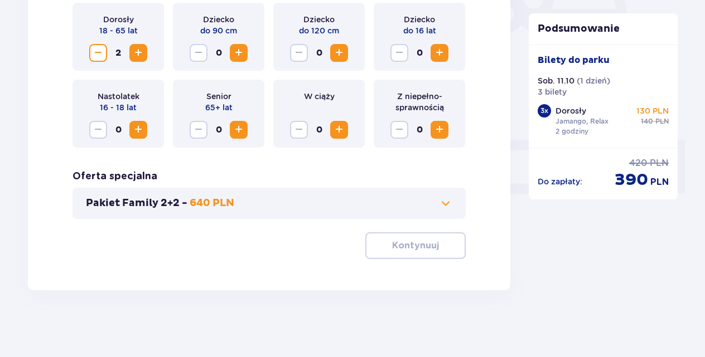
scroll to position [381, 0]
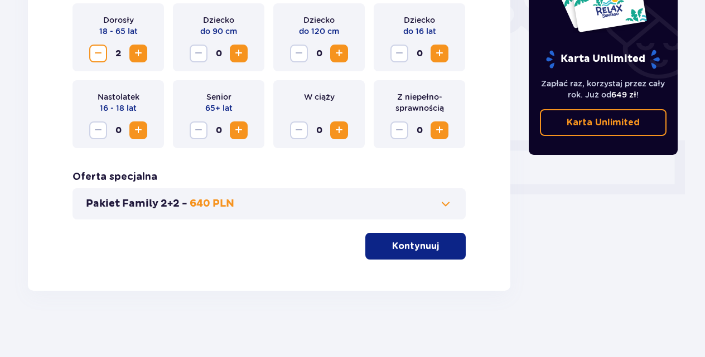
click at [409, 246] on p "Kontynuuj" at bounding box center [415, 246] width 47 height 12
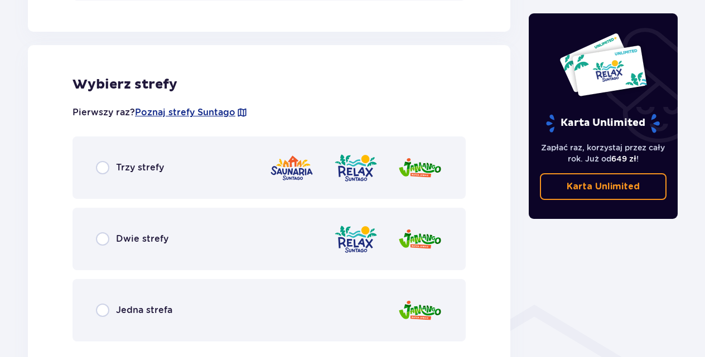
scroll to position [619, 0]
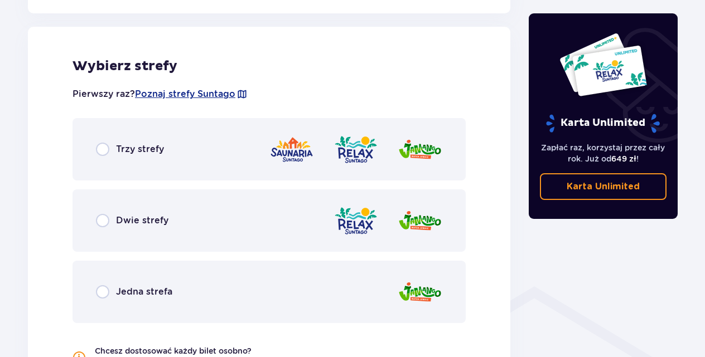
click at [108, 227] on div "Dwie strefy" at bounding box center [268, 221] width 393 height 62
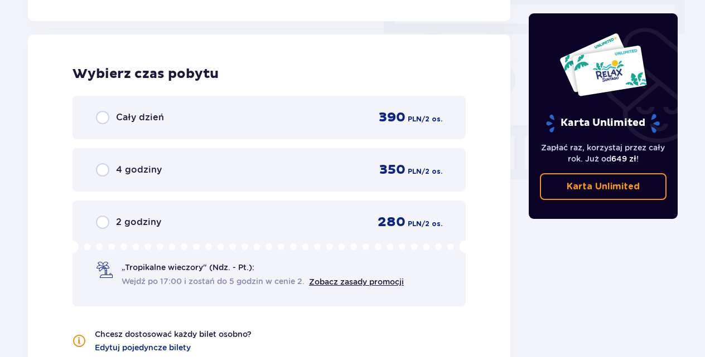
scroll to position [1007, 0]
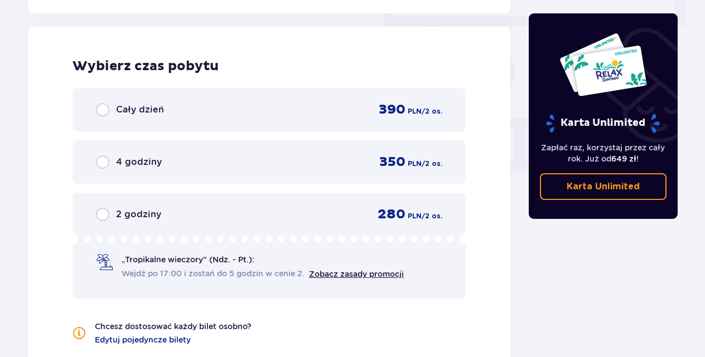
click at [104, 217] on input "radio" at bounding box center [102, 214] width 13 height 13
radio input "true"
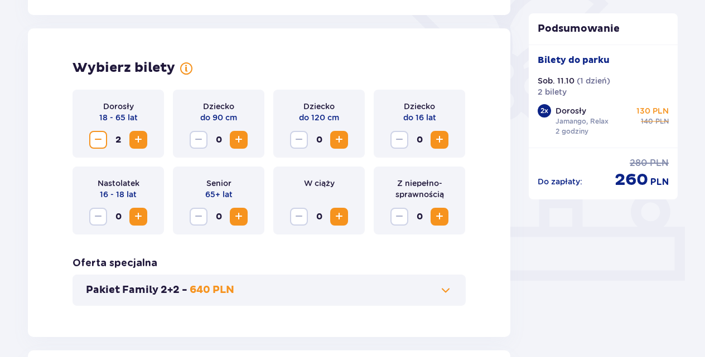
scroll to position [263, 0]
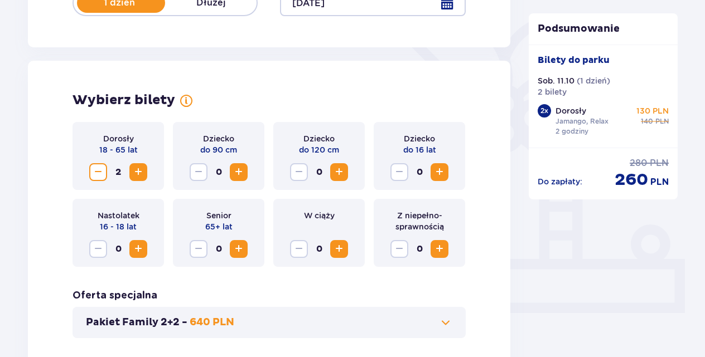
drag, startPoint x: 704, startPoint y: 100, endPoint x: 701, endPoint y: 56, distance: 44.1
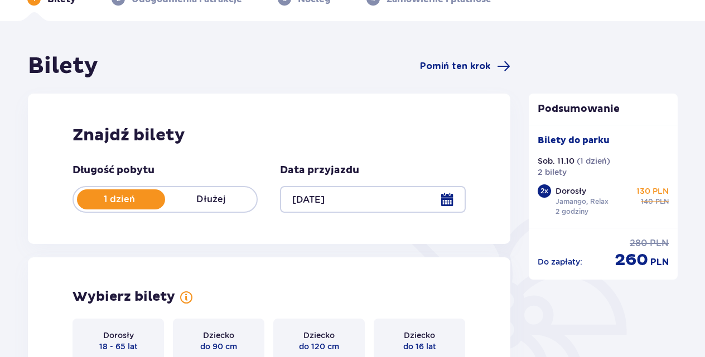
scroll to position [55, 0]
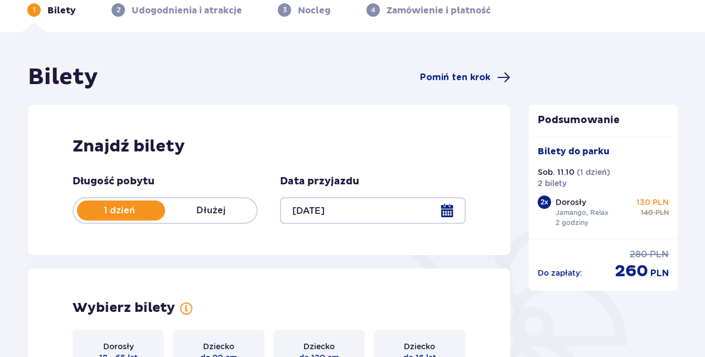
click at [442, 211] on div at bounding box center [372, 210] width 185 height 27
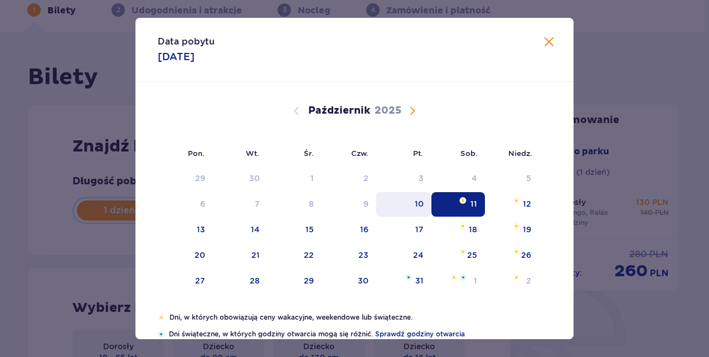
click at [418, 205] on div "10" at bounding box center [419, 203] width 9 height 11
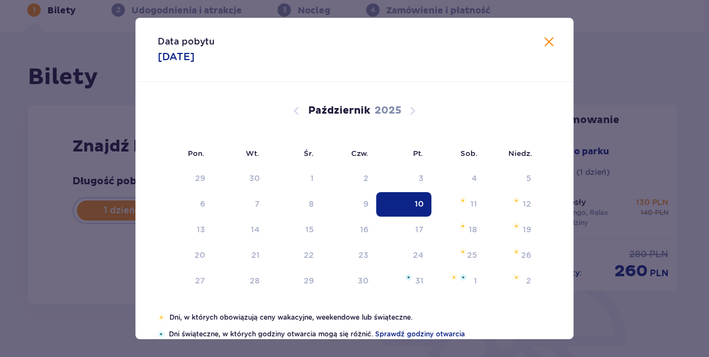
type input "10.10.25"
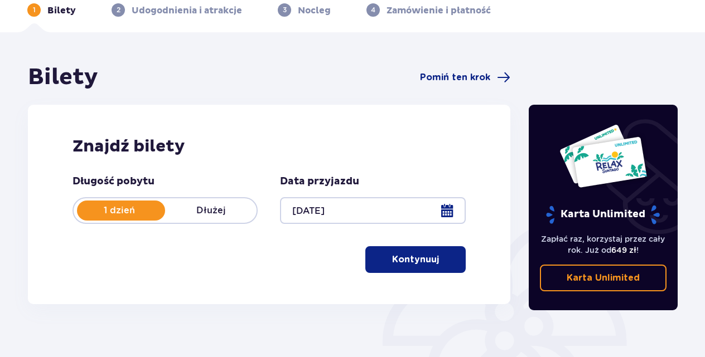
click at [415, 256] on p "Kontynuuj" at bounding box center [415, 260] width 47 height 12
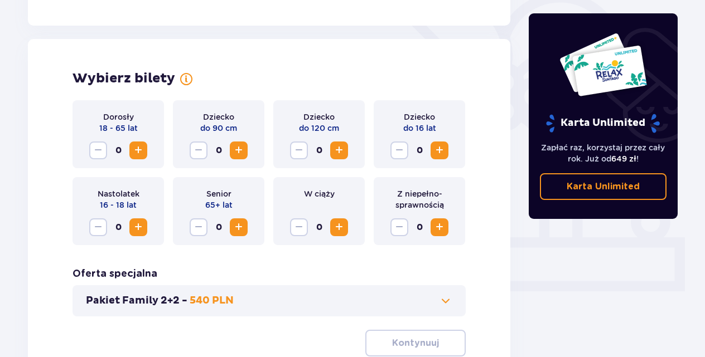
scroll to position [310, 0]
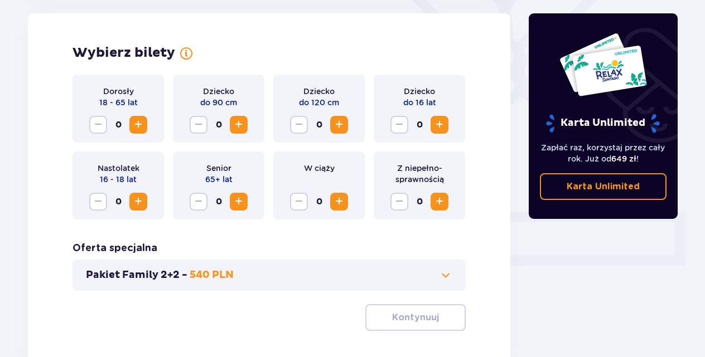
click at [137, 124] on span "Zwiększ" at bounding box center [138, 124] width 13 height 13
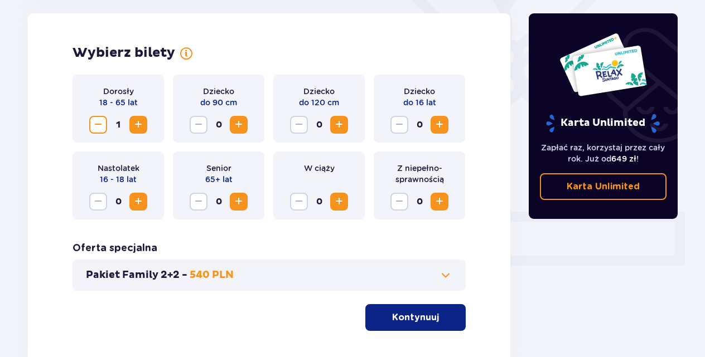
click at [137, 124] on span "Zwiększ" at bounding box center [138, 124] width 13 height 13
click at [417, 322] on p "Kontynuuj" at bounding box center [415, 318] width 47 height 12
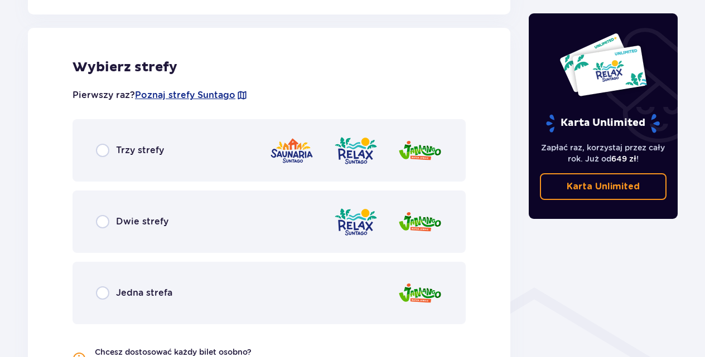
scroll to position [619, 0]
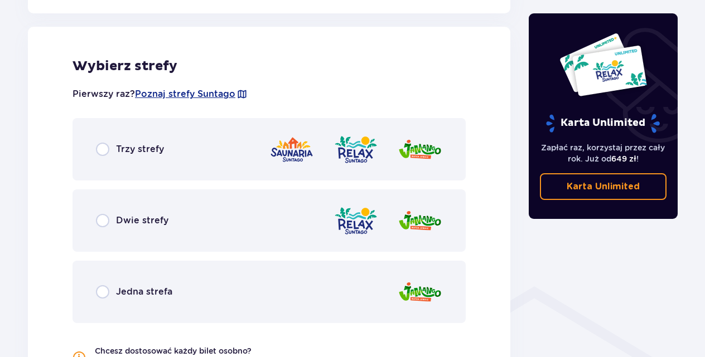
click at [157, 225] on span "Dwie strefy" at bounding box center [142, 221] width 52 height 12
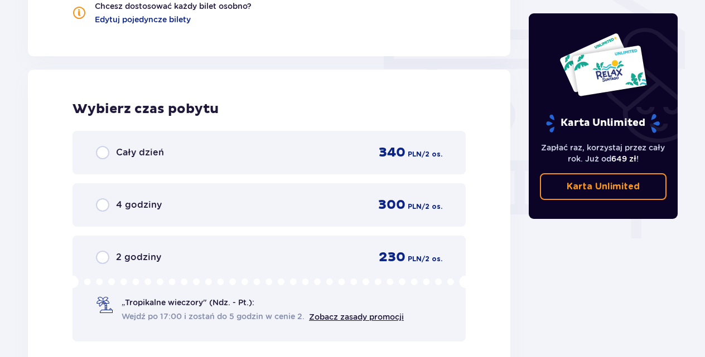
scroll to position [1007, 0]
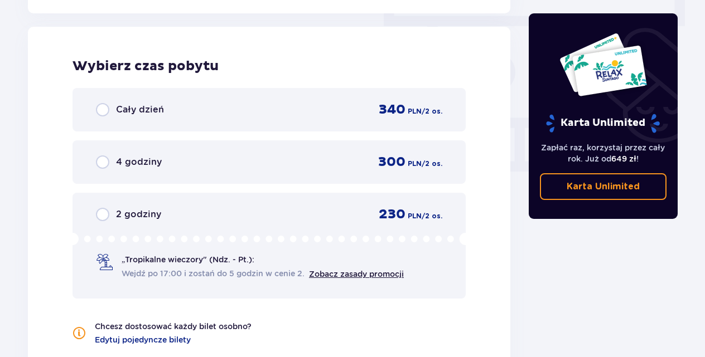
click at [107, 215] on input "radio" at bounding box center [102, 214] width 13 height 13
radio input "true"
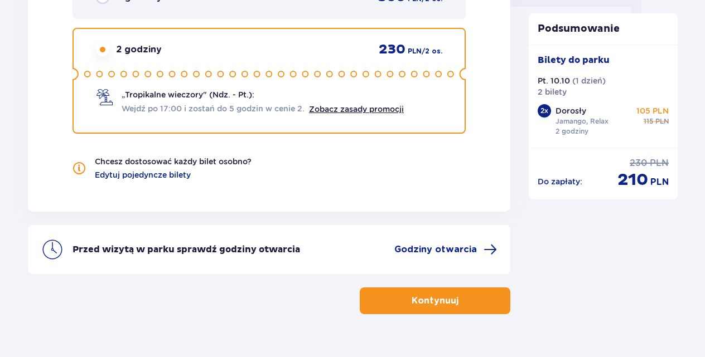
scroll to position [1195, 0]
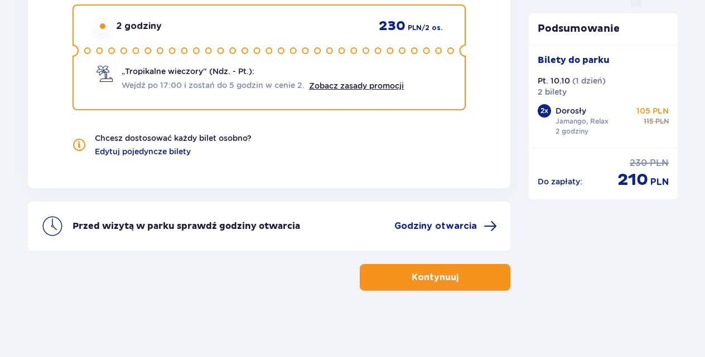
click at [448, 274] on p "Kontynuuj" at bounding box center [434, 278] width 47 height 12
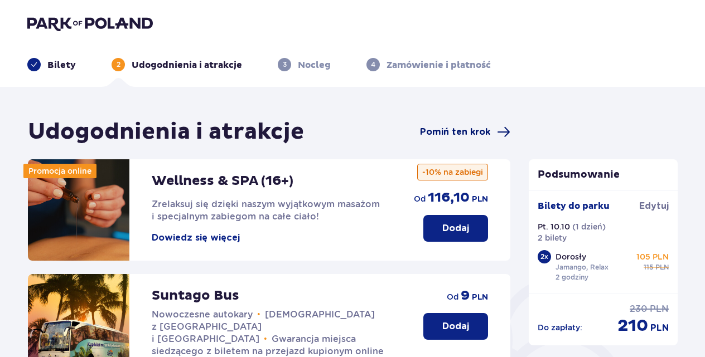
click at [456, 128] on span "Pomiń ten krok" at bounding box center [455, 132] width 70 height 12
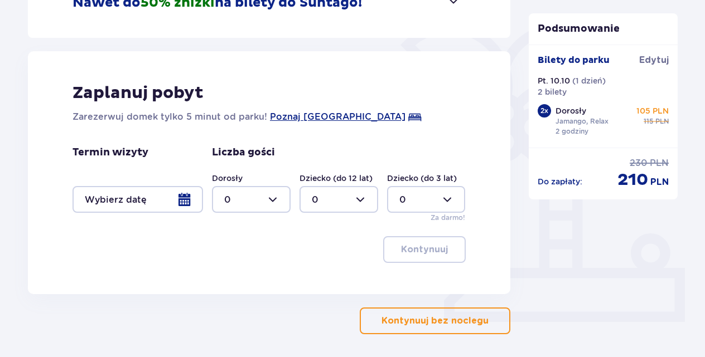
scroll to position [297, 0]
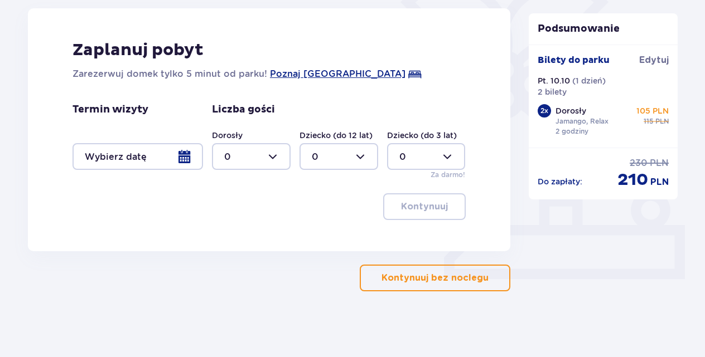
click at [480, 276] on button "Kontynuuj bez noclegu" at bounding box center [435, 278] width 151 height 27
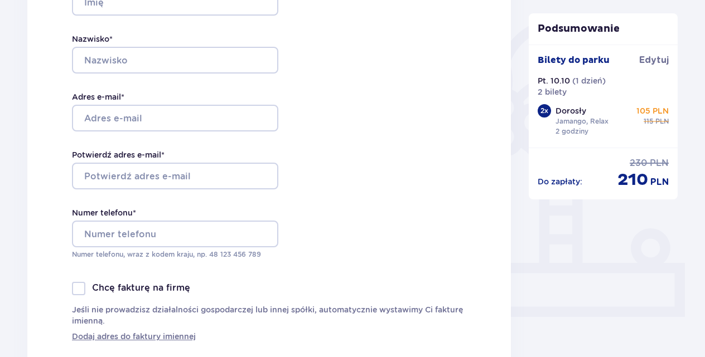
scroll to position [254, 0]
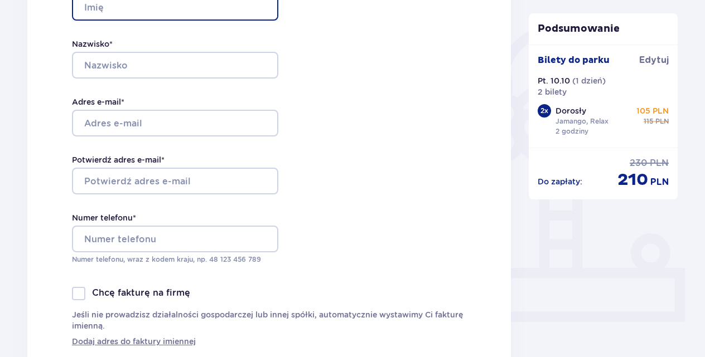
click at [227, 6] on input "Imię *" at bounding box center [175, 7] width 206 height 27
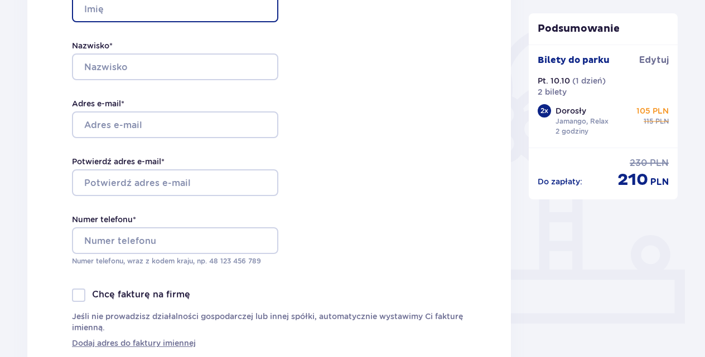
click at [152, 4] on input "Imię *" at bounding box center [175, 9] width 206 height 27
type input "adam"
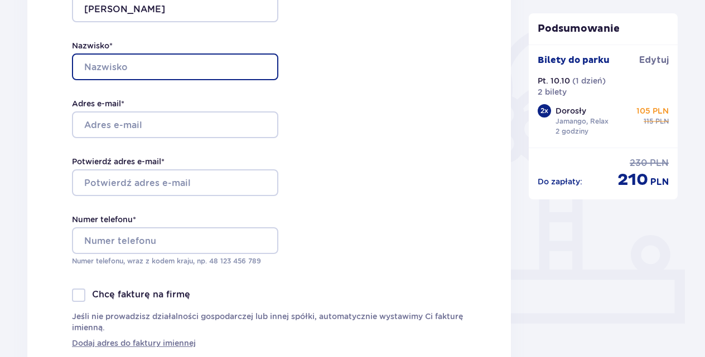
type input "kulig"
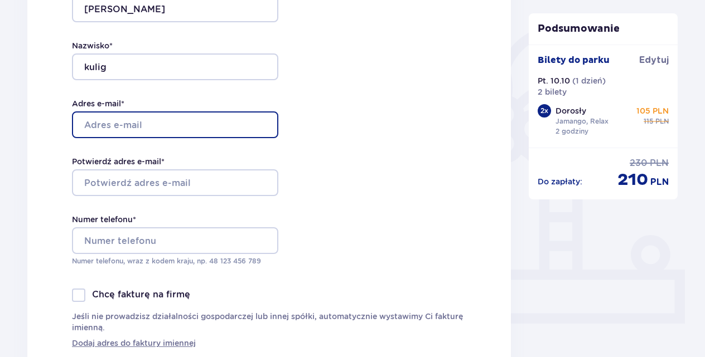
type input "[EMAIL_ADDRESS][DOMAIN_NAME]"
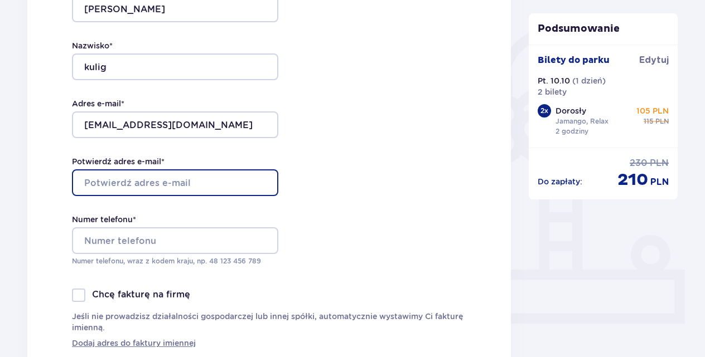
type input "[EMAIL_ADDRESS][DOMAIN_NAME]"
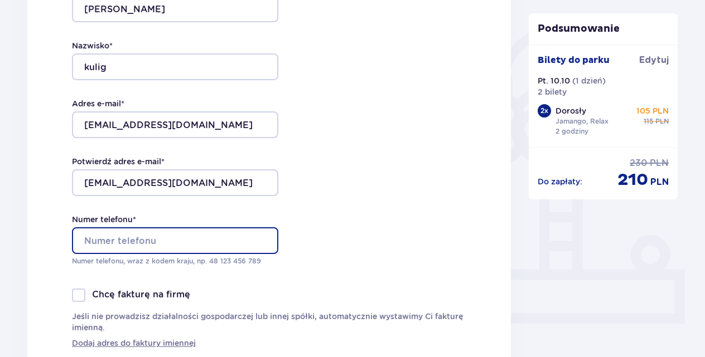
click at [232, 240] on input "Numer telefonu *" at bounding box center [175, 240] width 206 height 27
type input "607192207"
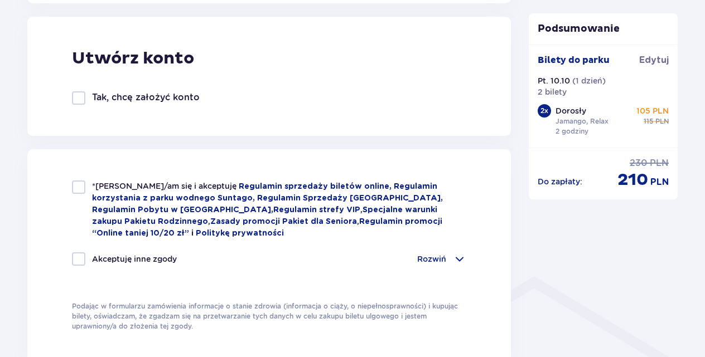
scroll to position [631, 0]
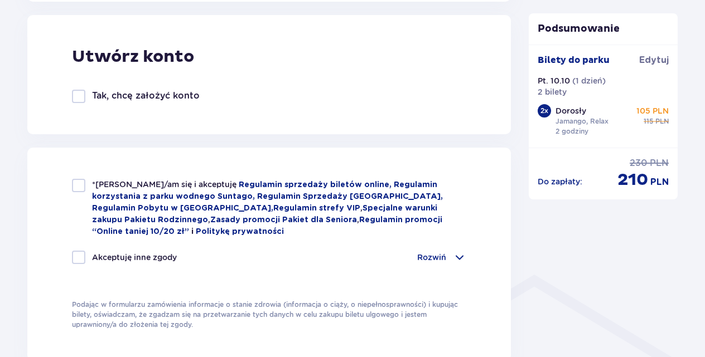
click at [78, 185] on div at bounding box center [78, 185] width 13 height 13
checkbox input "true"
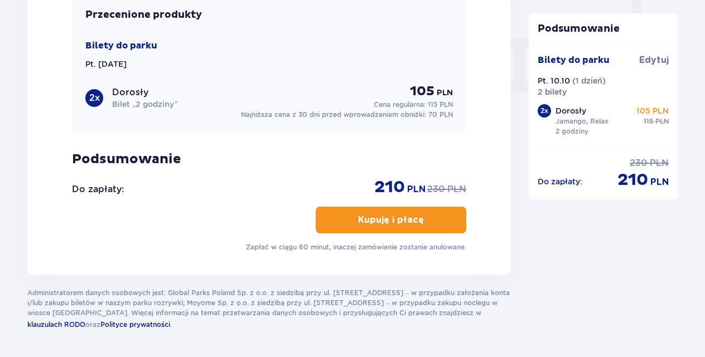
scroll to position [1089, 0]
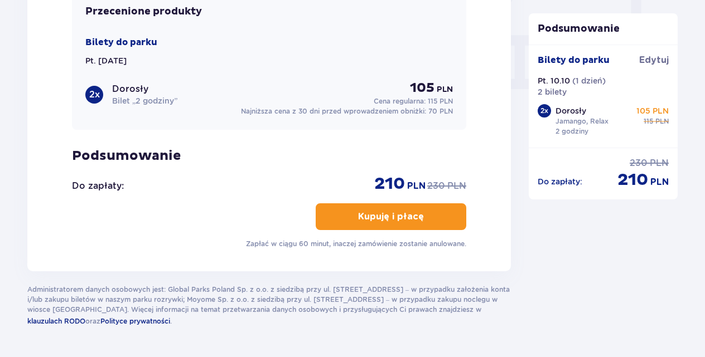
click at [410, 214] on p "Kupuję i płacę" at bounding box center [391, 217] width 66 height 12
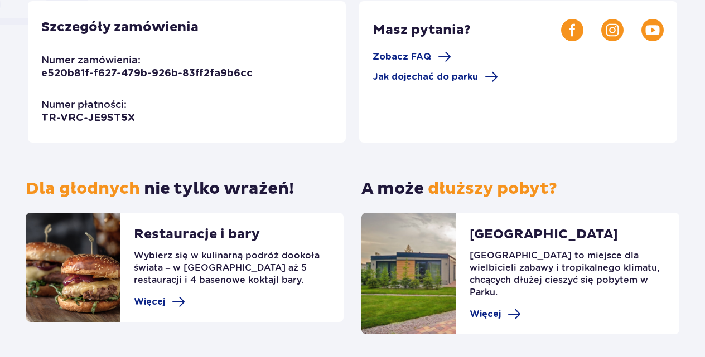
scroll to position [364, 0]
